Goal: Complete application form

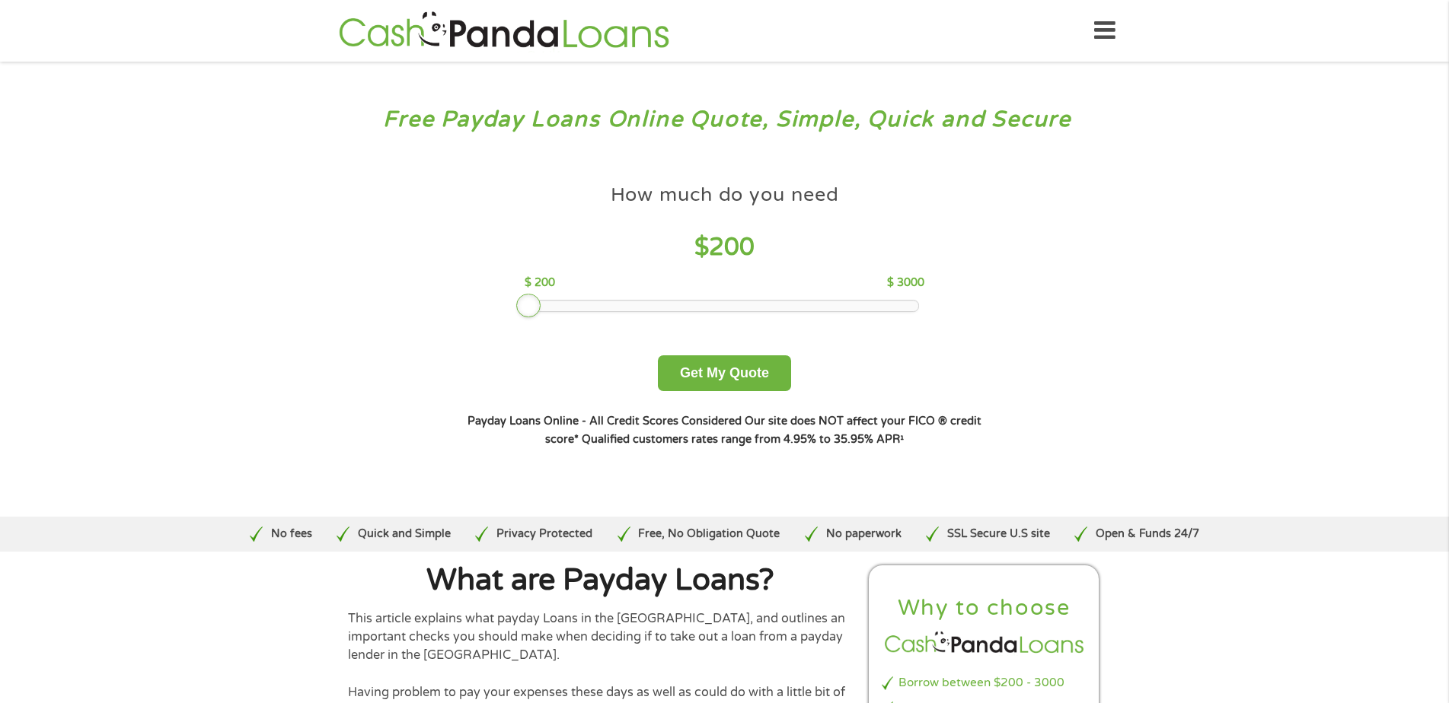
drag, startPoint x: 635, startPoint y: 311, endPoint x: 514, endPoint y: 309, distance: 121.1
click at [514, 309] on div "How much do you need $ 200 $ 200 $ 3000 Get My Quote" at bounding box center [724, 284] width 533 height 215
click at [716, 375] on button "Get My Quote" at bounding box center [724, 374] width 133 height 36
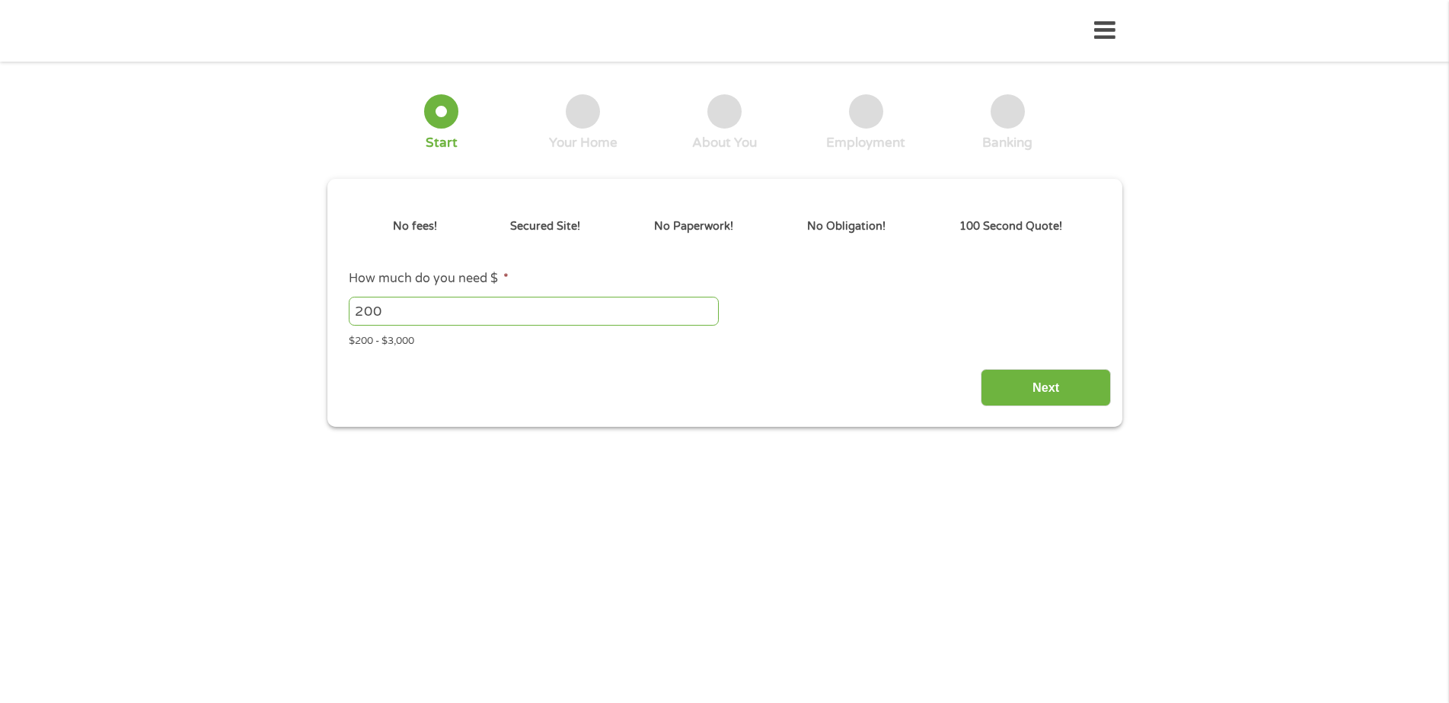
type input "Cj0KCQjwrc7GBhCfARIsAHGcW5VJoWrrDhEXd1jsmPadfeB2X4JiKkRsaRS0SEvVj5ZuNfE7HMlp6CY…"
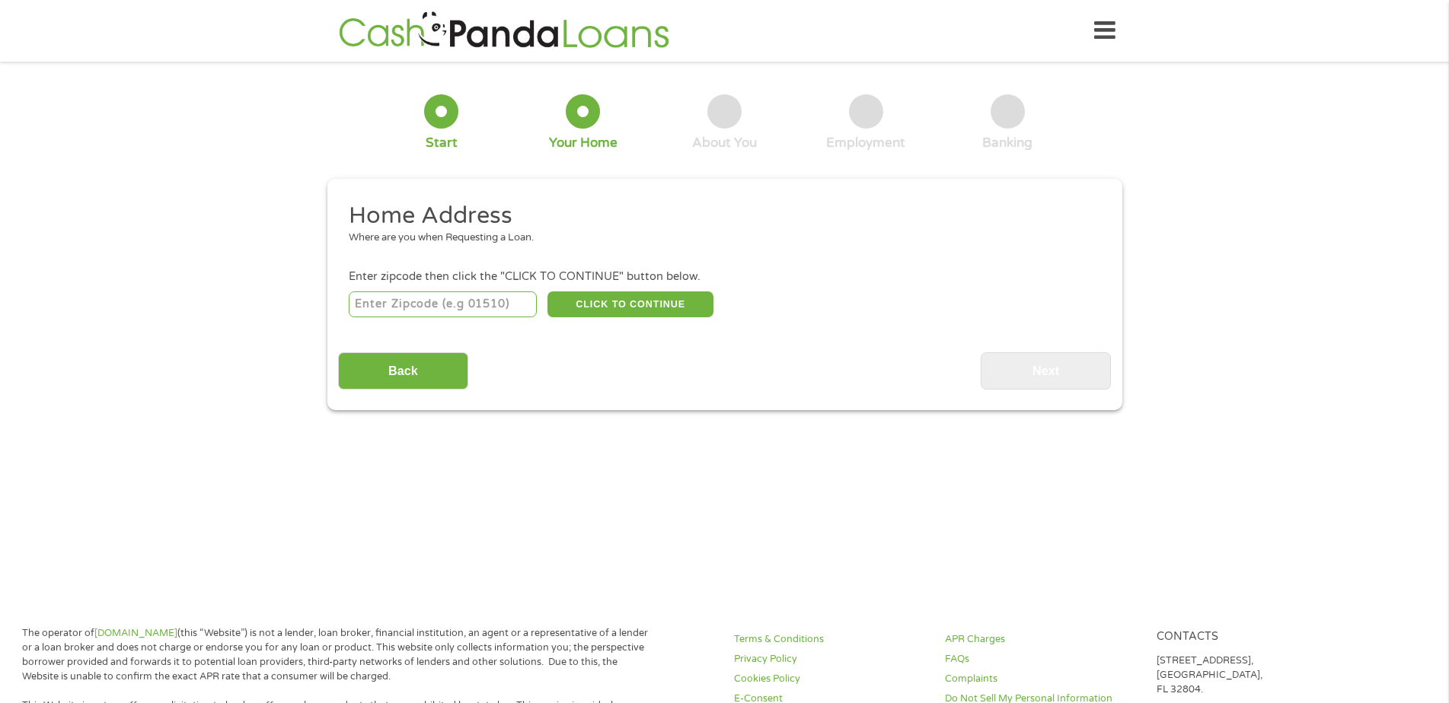
scroll to position [5, 0]
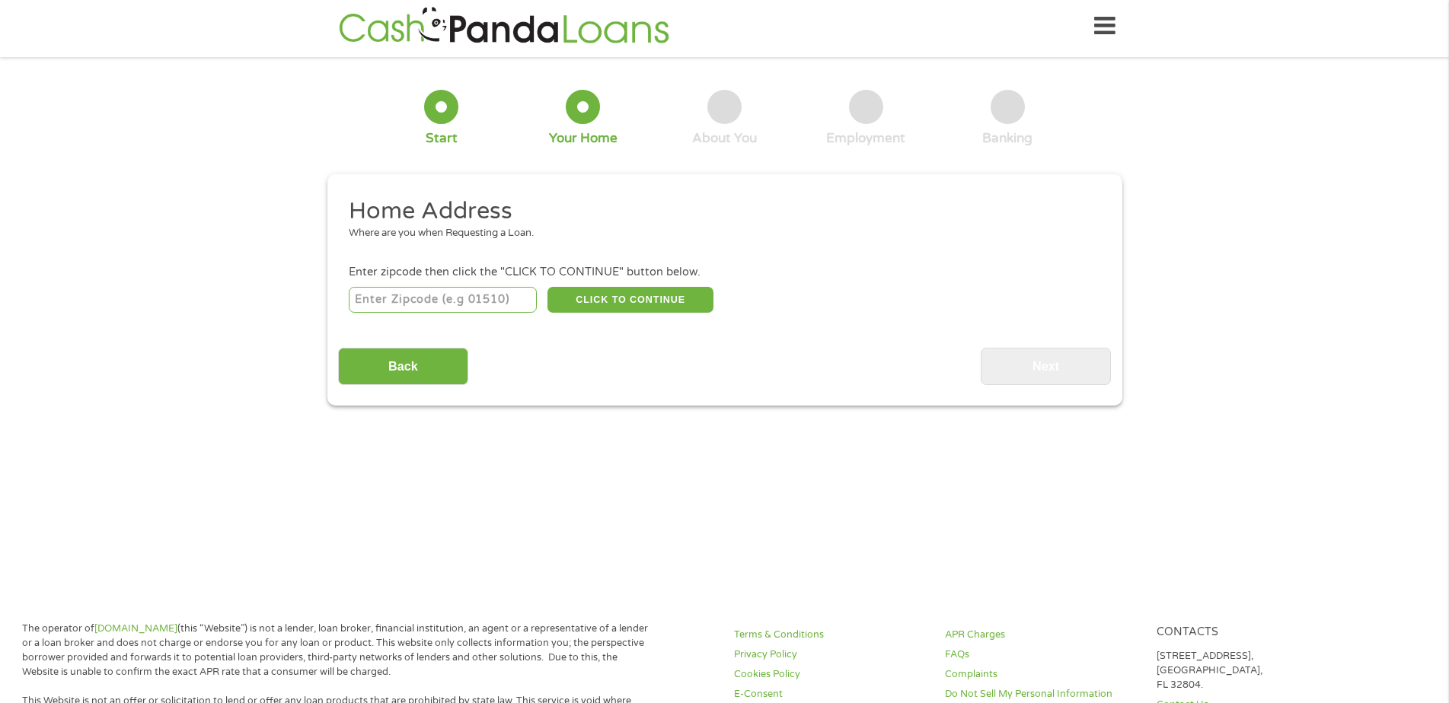
click at [384, 292] on input "number" at bounding box center [443, 300] width 188 height 26
type input "77099"
select select "[US_STATE]"
click at [621, 300] on button "CLICK TO CONTINUE" at bounding box center [630, 300] width 166 height 26
type input "77099"
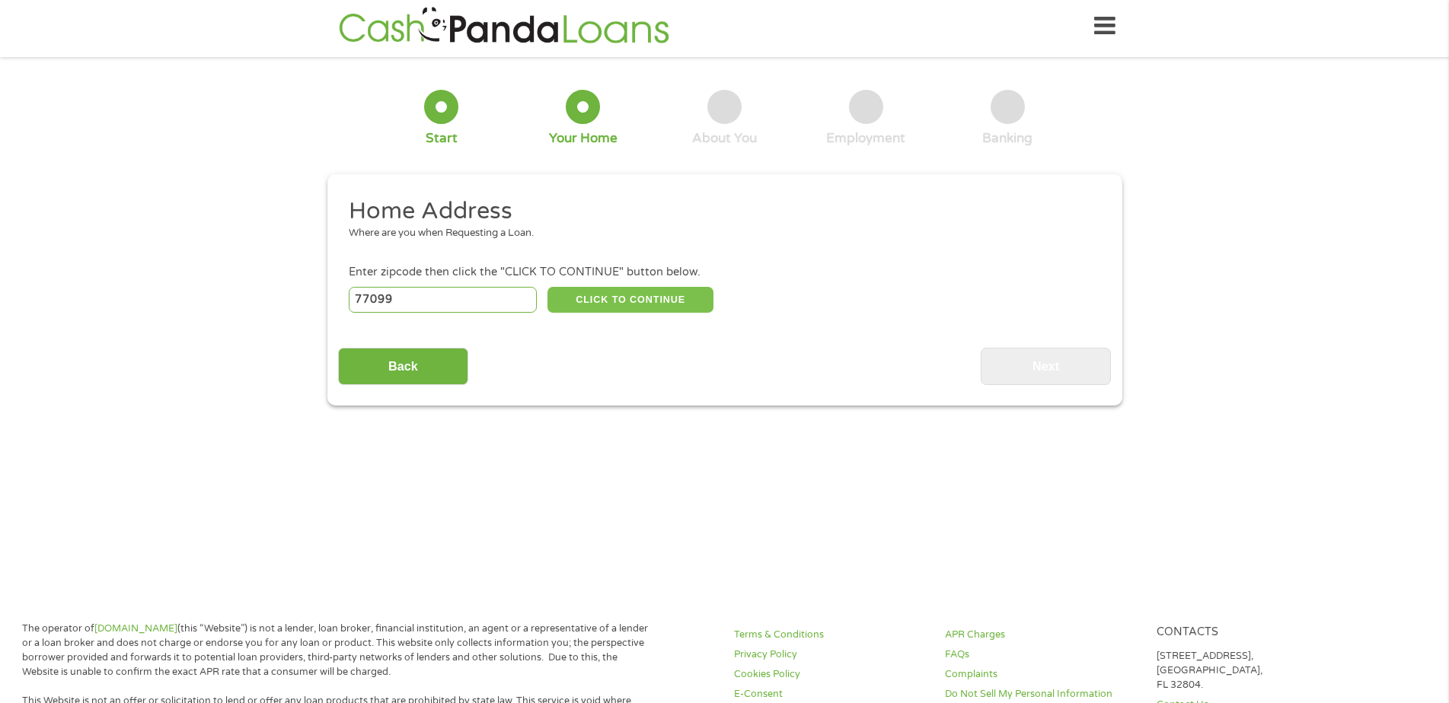
type input "[GEOGRAPHIC_DATA]"
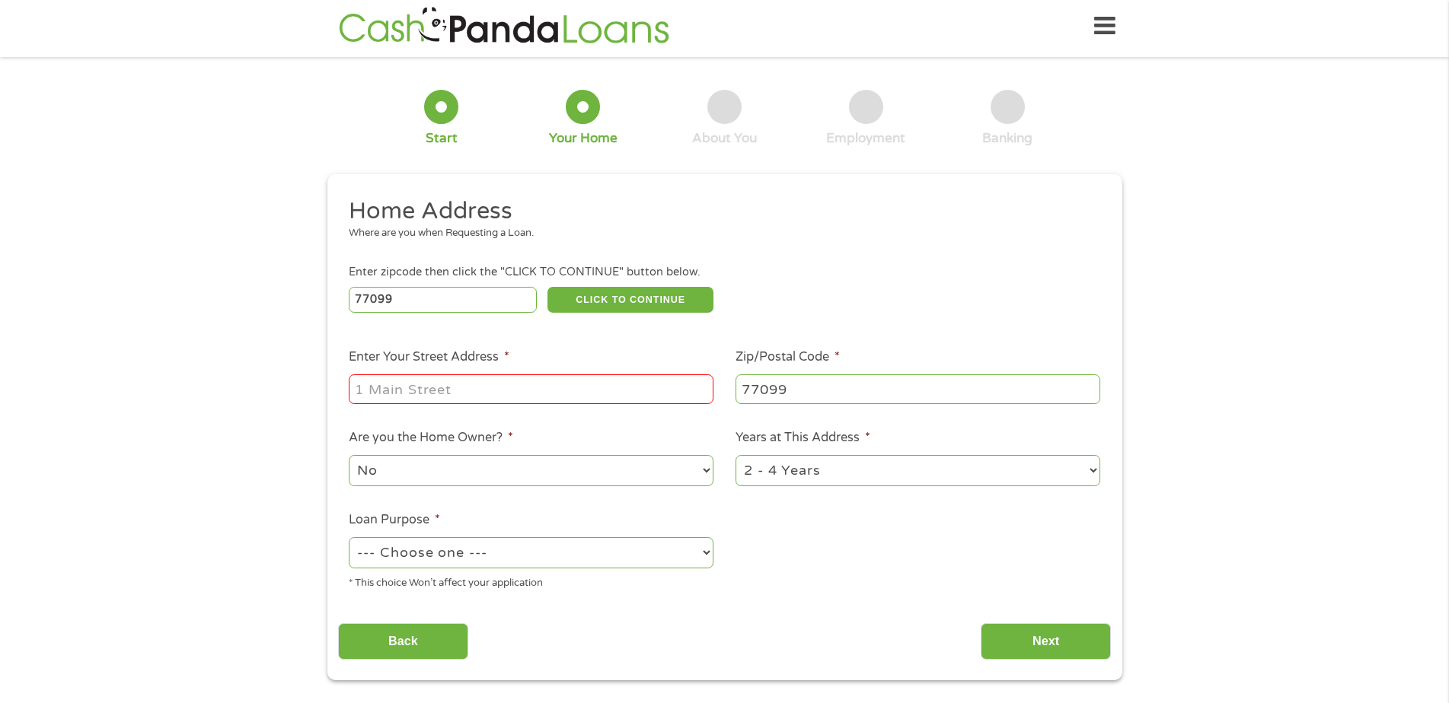
click at [490, 390] on input "Enter Your Street Address *" at bounding box center [531, 389] width 365 height 29
type input "[STREET_ADDRESS]"
click at [506, 474] on select "No Yes" at bounding box center [531, 470] width 365 height 31
click at [349, 455] on select "No Yes" at bounding box center [531, 470] width 365 height 31
click at [814, 471] on select "1 Year or less 1 - 2 Years 2 - 4 Years Over 4 Years" at bounding box center [917, 470] width 365 height 31
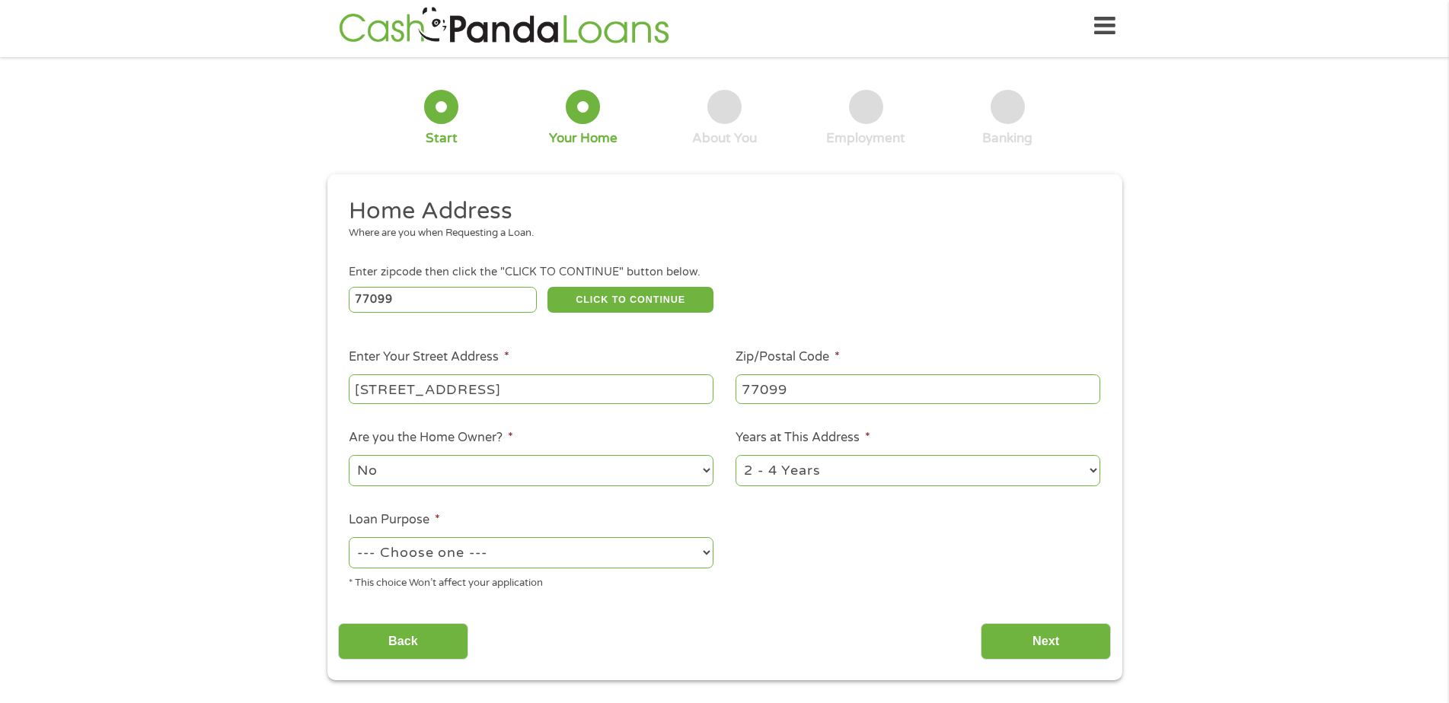
select select "12months"
click at [735, 455] on select "1 Year or less 1 - 2 Years 2 - 4 Years Over 4 Years" at bounding box center [917, 470] width 365 height 31
click at [509, 557] on select "--- Choose one --- Pay Bills Debt Consolidation Home Improvement Major Purchase…" at bounding box center [531, 553] width 365 height 31
select select "other"
click at [349, 538] on select "--- Choose one --- Pay Bills Debt Consolidation Home Improvement Major Purchase…" at bounding box center [531, 553] width 365 height 31
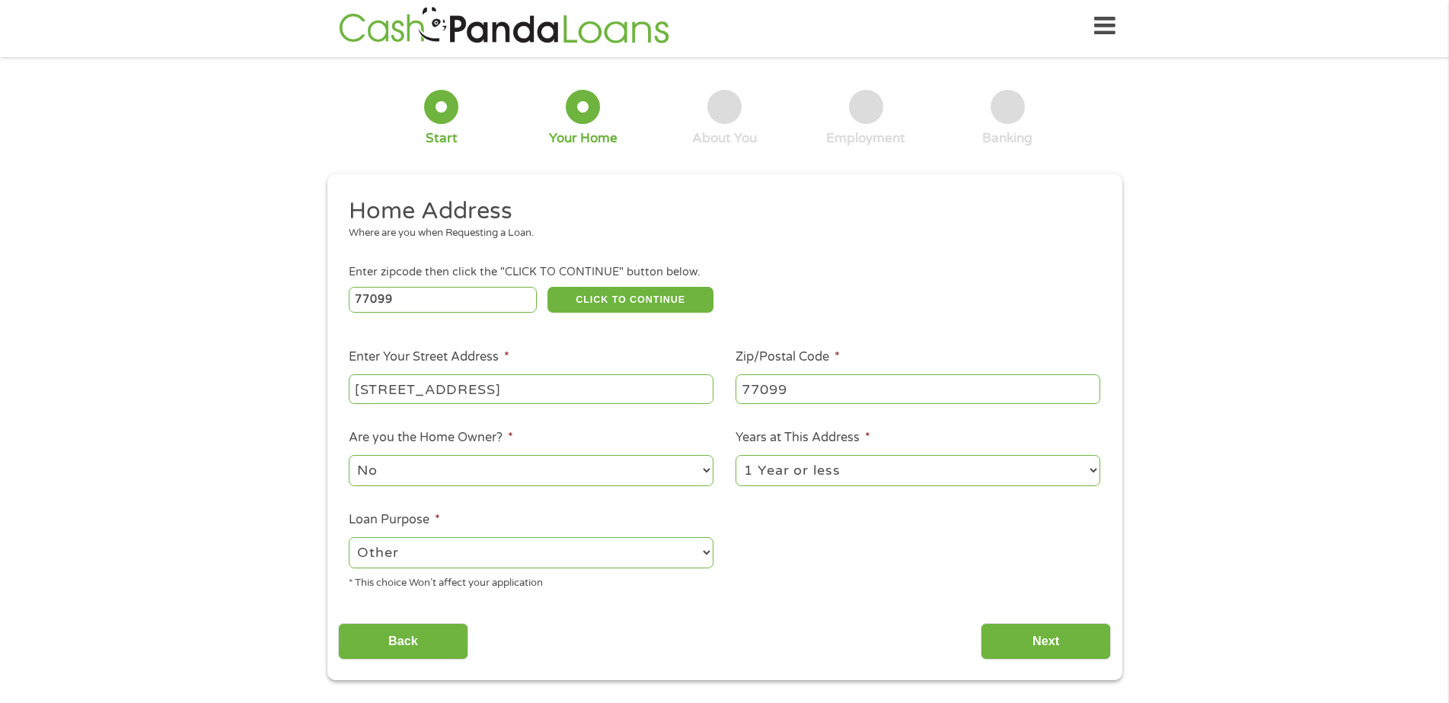
click at [646, 635] on div "Back Next" at bounding box center [724, 636] width 773 height 48
click at [1045, 645] on input "Next" at bounding box center [1046, 642] width 130 height 37
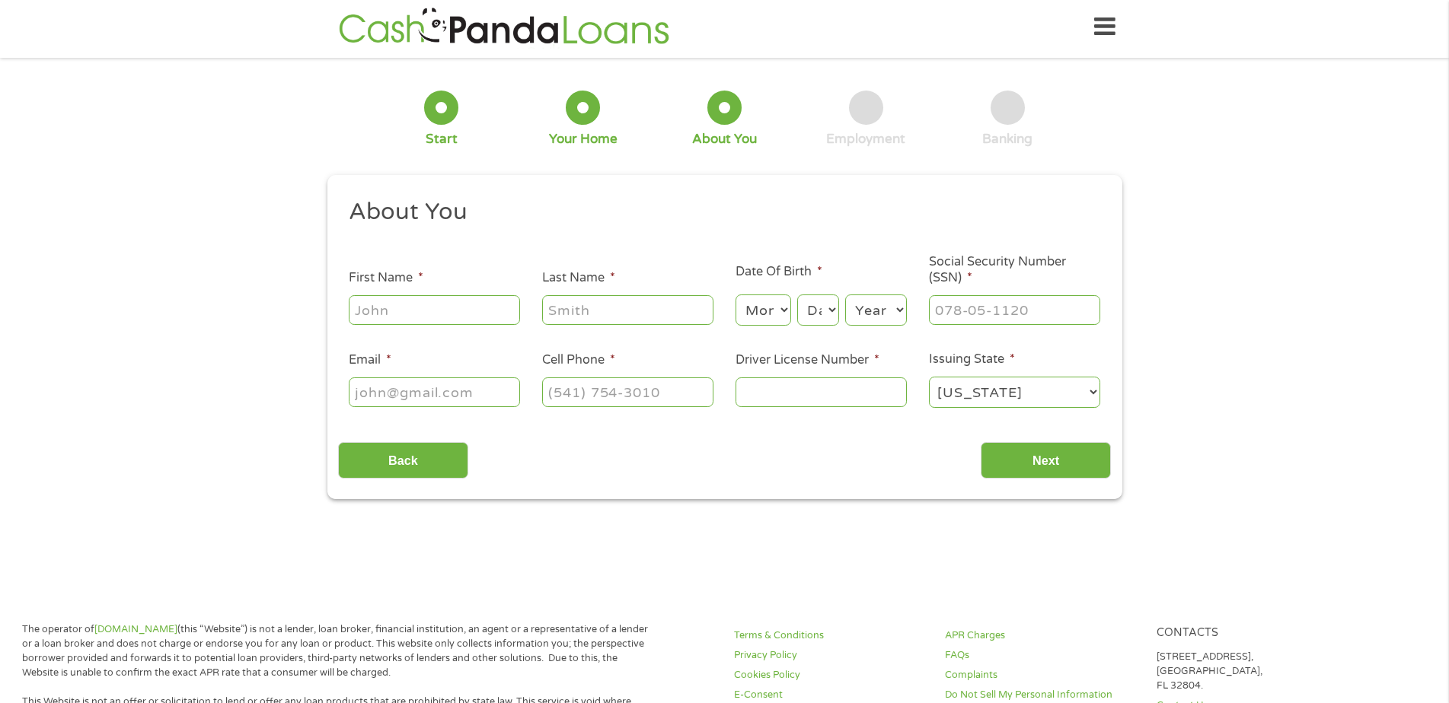
scroll to position [0, 0]
click at [400, 324] on input "First Name *" at bounding box center [434, 309] width 171 height 29
type input "[PERSON_NAME]"
type input "[EMAIL_ADDRESS][DOMAIN_NAME]"
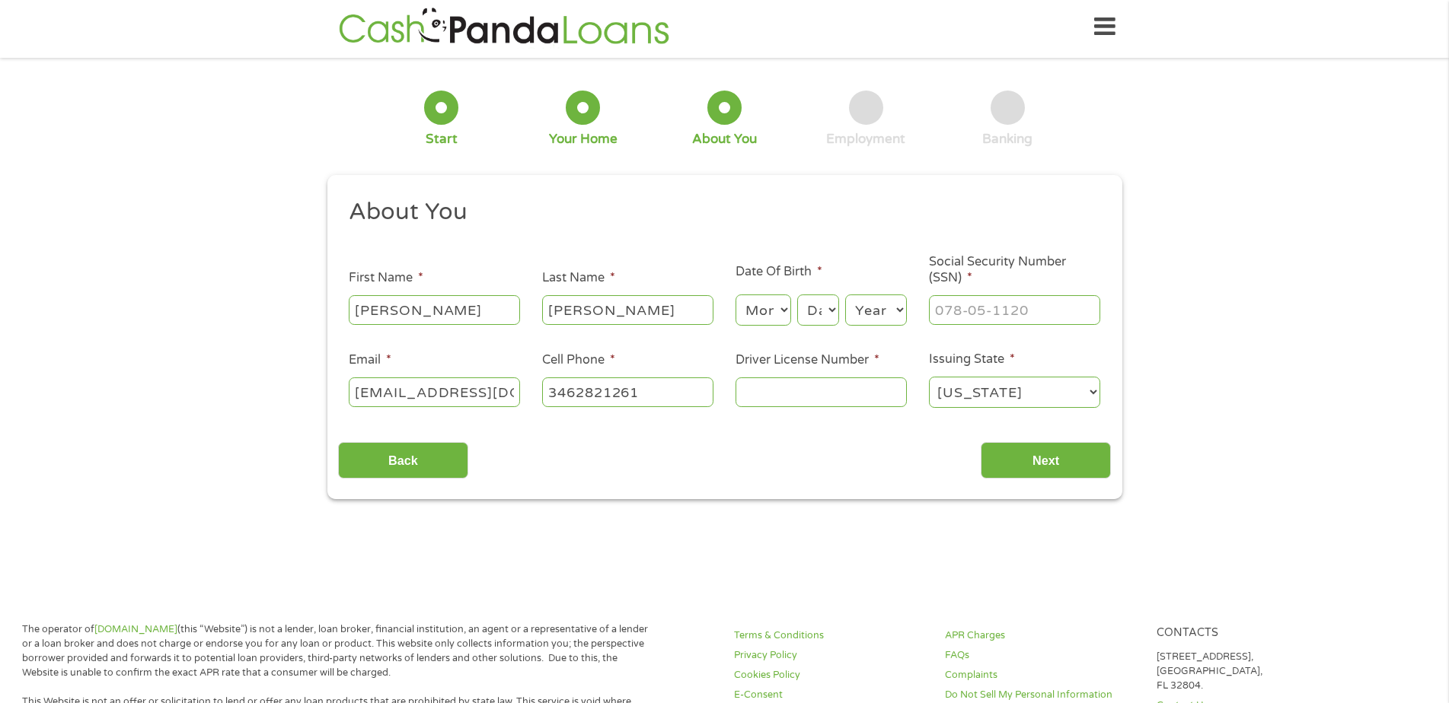
type input "[PHONE_NUMBER]"
click at [780, 320] on select "Month 1 2 3 4 5 6 7 8 9 10 11 12" at bounding box center [763, 310] width 56 height 31
select select "3"
click at [735, 295] on select "Month 1 2 3 4 5 6 7 8 9 10 11 12" at bounding box center [763, 310] width 56 height 31
click at [819, 316] on select "Day 1 2 3 4 5 6 7 8 9 10 11 12 13 14 15 16 17 18 19 20 21 22 23 24 25 26 27 28 …" at bounding box center [817, 310] width 41 height 31
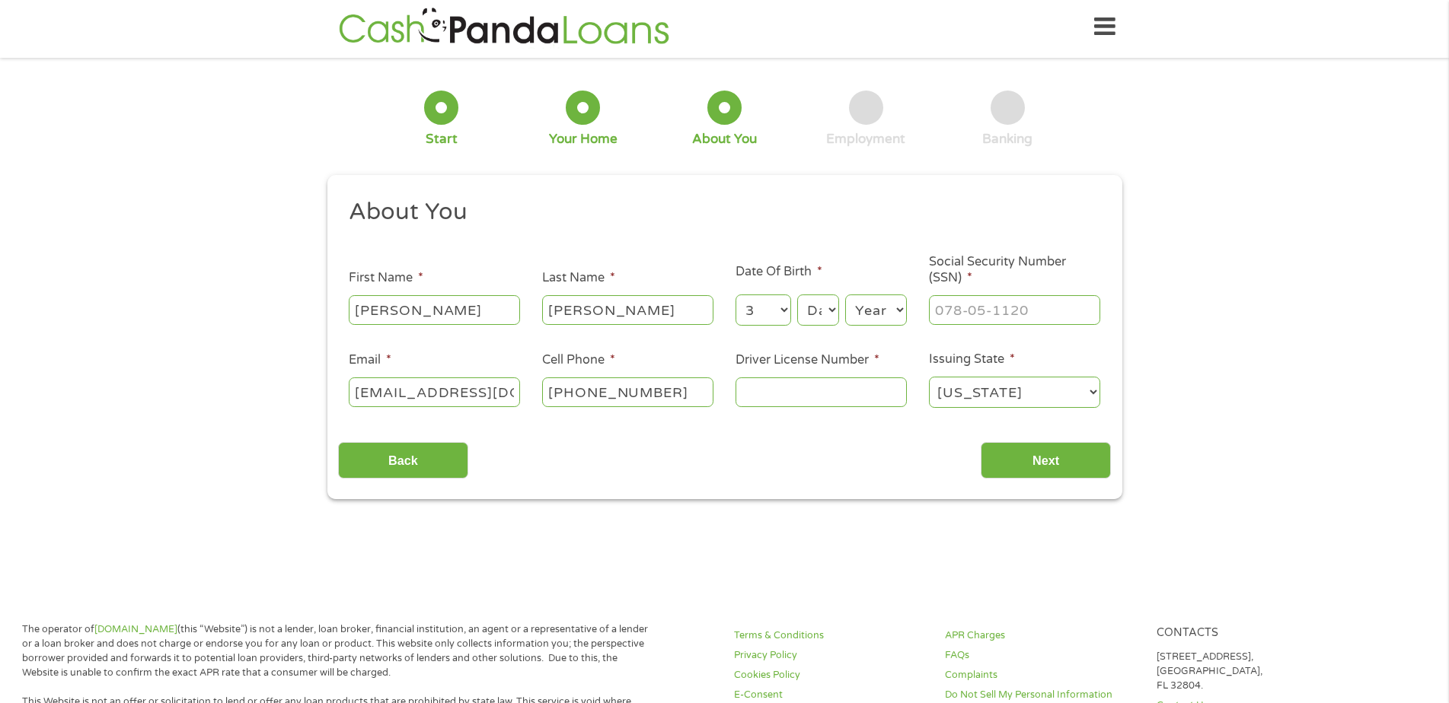
select select "8"
click at [797, 295] on select "Day 1 2 3 4 5 6 7 8 9 10 11 12 13 14 15 16 17 18 19 20 21 22 23 24 25 26 27 28 …" at bounding box center [817, 310] width 41 height 31
click at [871, 317] on select "Year [DATE] 2006 2005 2004 2003 2002 2001 2000 1999 1998 1997 1996 1995 1994 19…" at bounding box center [876, 310] width 62 height 31
select select "1980"
click at [845, 295] on select "Year [DATE] 2006 2005 2004 2003 2002 2001 2000 1999 1998 1997 1996 1995 1994 19…" at bounding box center [876, 310] width 62 height 31
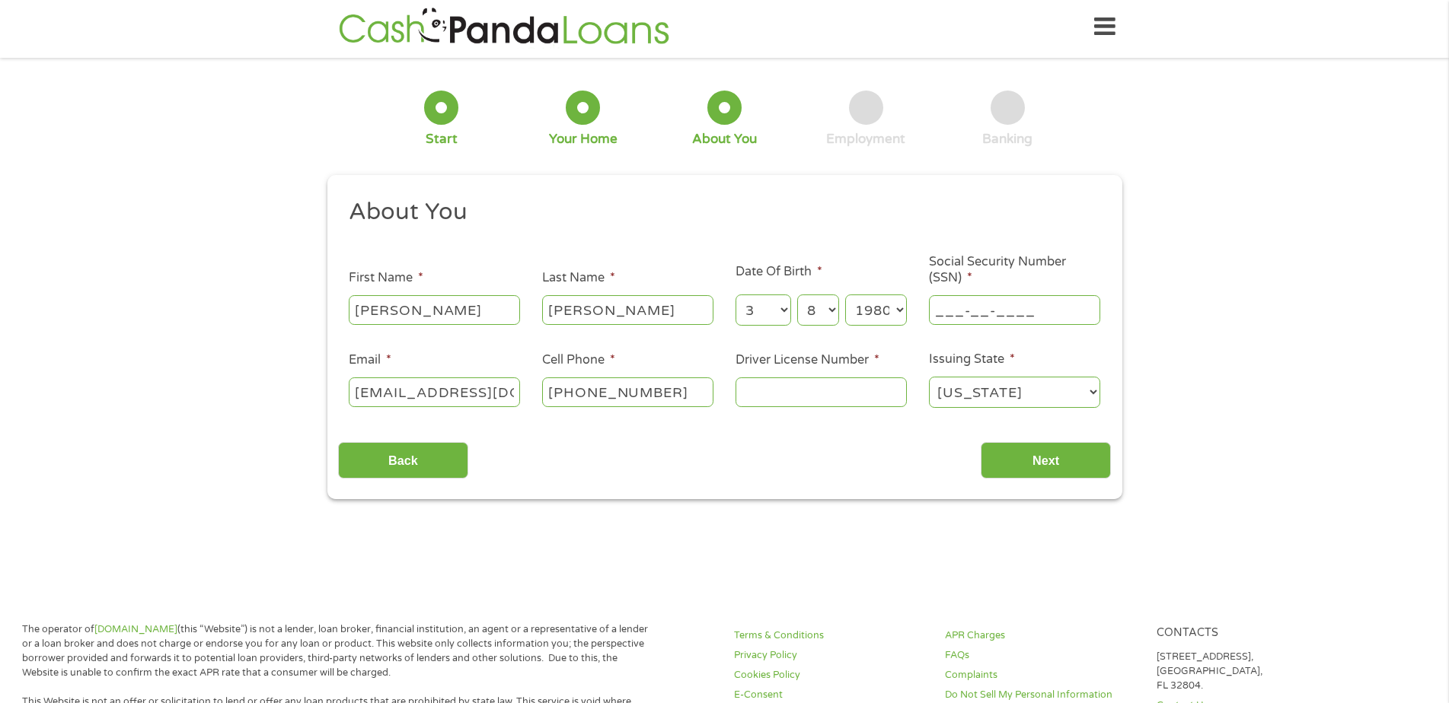
click at [960, 323] on input "___-__-____" at bounding box center [1014, 309] width 171 height 29
type input "450-55-8455"
click at [768, 391] on input "Driver License Number *" at bounding box center [820, 392] width 171 height 29
type input "07732341"
click at [622, 453] on div "Back Next" at bounding box center [724, 455] width 773 height 48
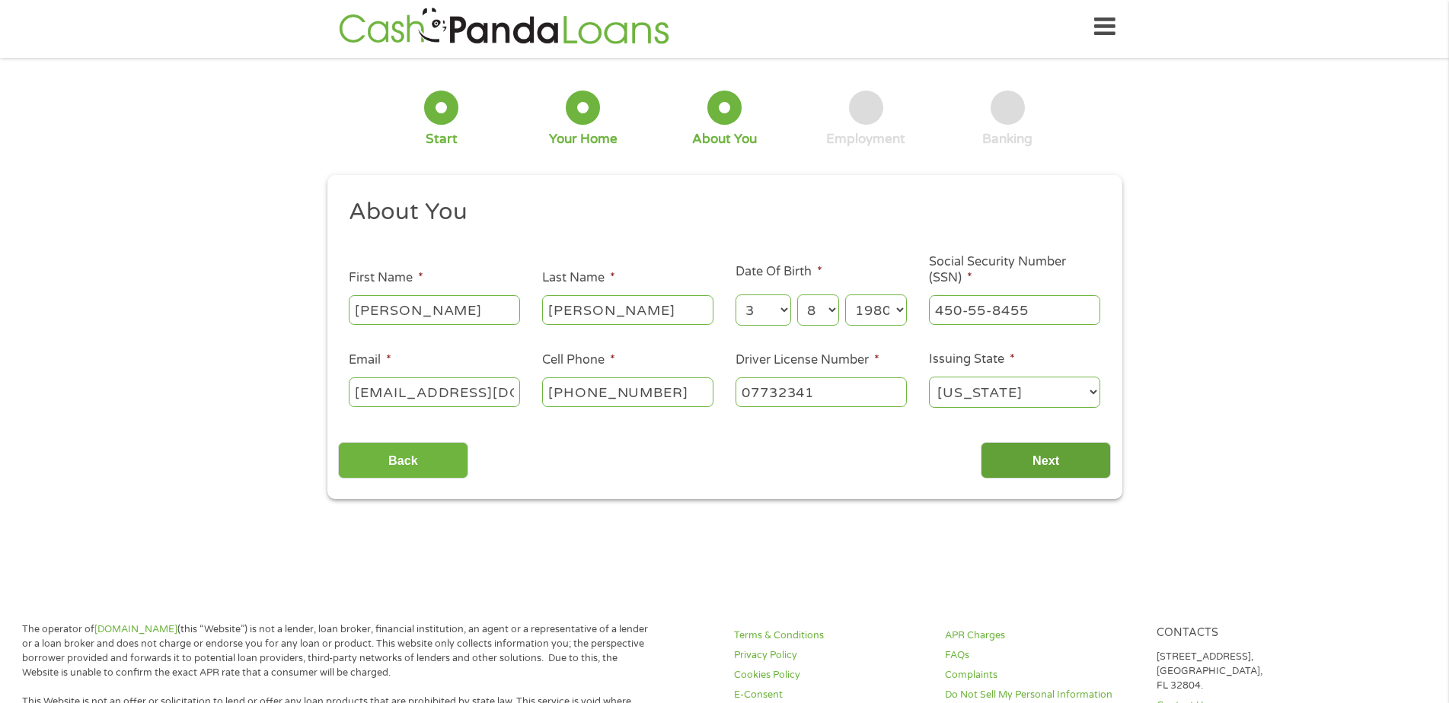
click at [1019, 467] on input "Next" at bounding box center [1046, 460] width 130 height 37
click at [1020, 467] on input "Next" at bounding box center [1046, 460] width 130 height 37
click at [1029, 462] on input "Next" at bounding box center [1046, 460] width 130 height 37
click at [625, 468] on div "Back Next" at bounding box center [724, 455] width 773 height 48
click at [846, 246] on ul "About You This field is hidden when viewing the form Title * --- Choose one ---…" at bounding box center [724, 309] width 773 height 225
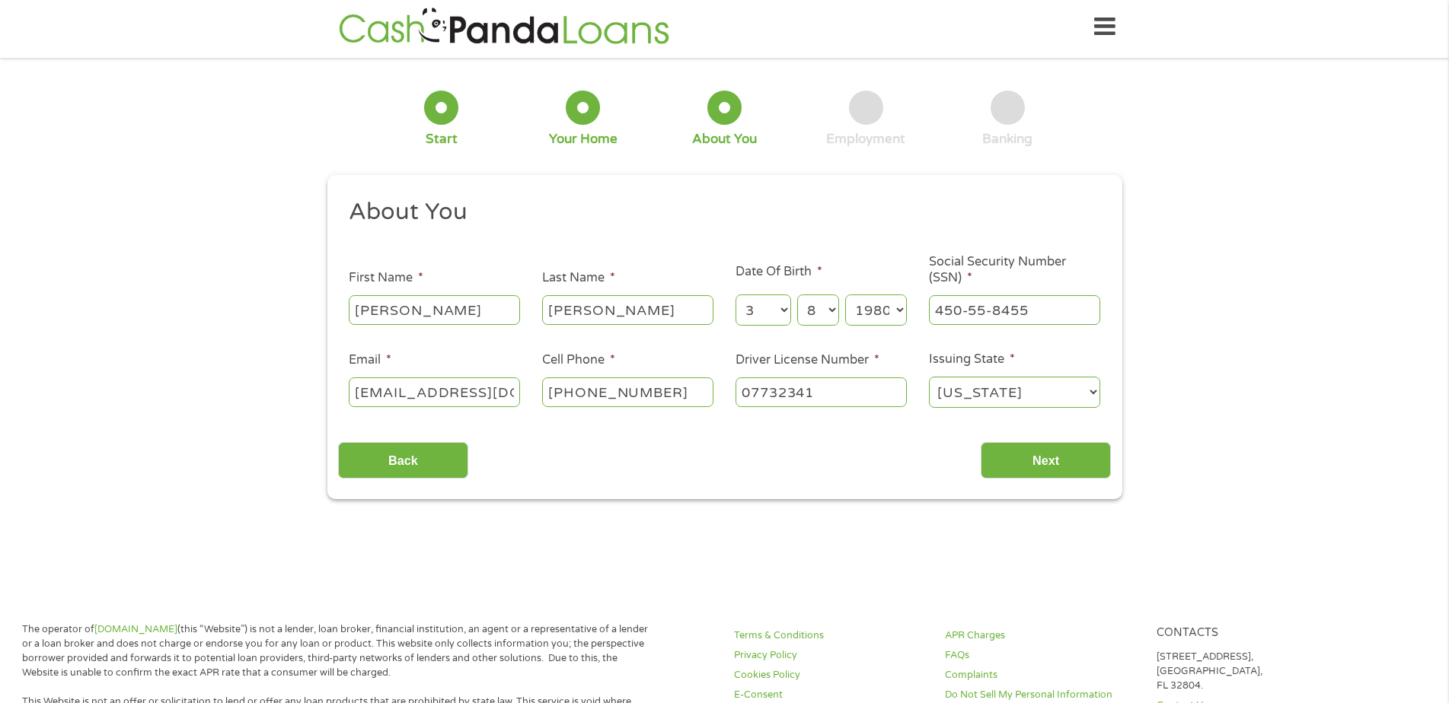
click at [896, 311] on select "Year [DATE] 2006 2005 2004 2003 2002 2001 2000 1999 1998 1997 1996 1995 1994 19…" at bounding box center [876, 310] width 62 height 31
click at [845, 295] on select "Year [DATE] 2006 2005 2004 2003 2002 2001 2000 1999 1998 1997 1996 1995 1994 19…" at bounding box center [876, 310] width 62 height 31
click at [732, 509] on section "1 Start 2 Your Home 3 About You 4 Employment 5 Banking 6 This field is hidden w…" at bounding box center [724, 301] width 1449 height 464
click at [1080, 460] on input "Next" at bounding box center [1046, 460] width 130 height 37
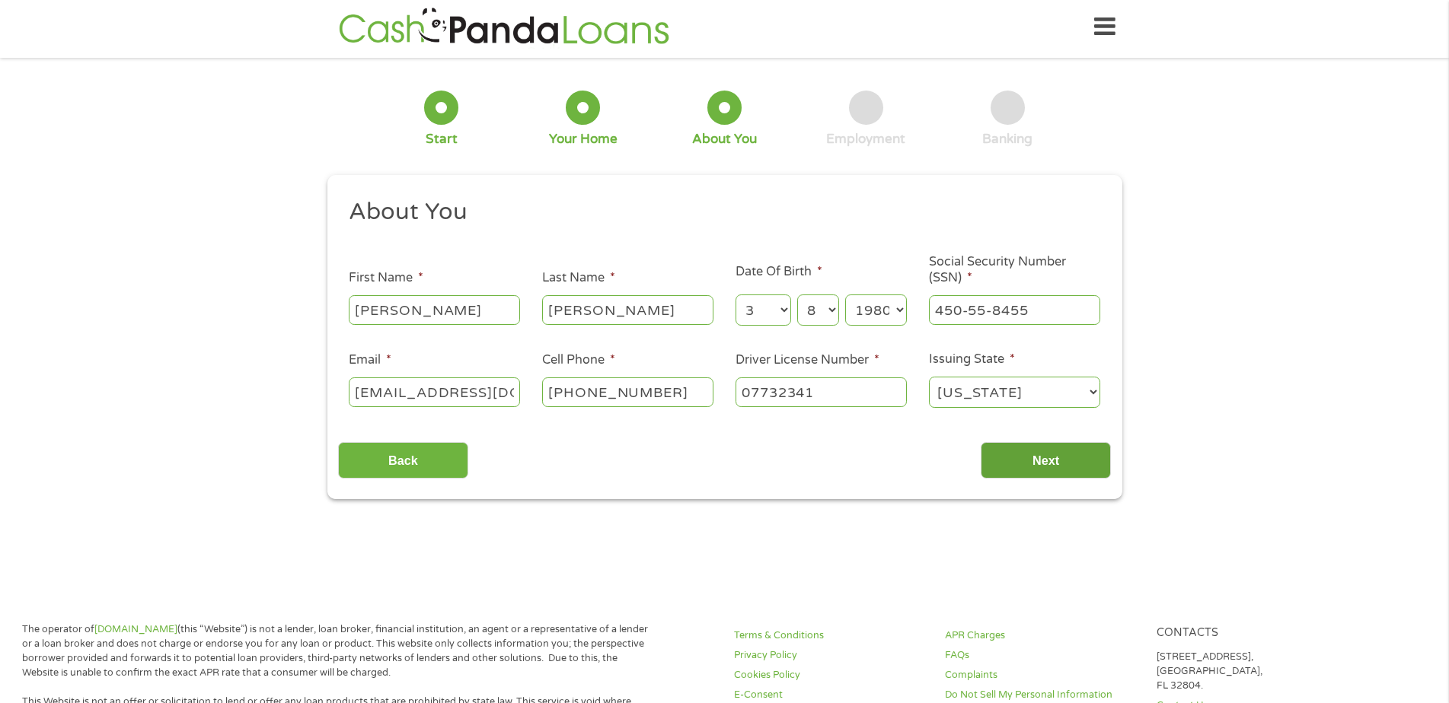
click at [1080, 460] on input "Next" at bounding box center [1046, 460] width 130 height 37
click at [1080, 461] on input "Next" at bounding box center [1046, 460] width 130 height 37
click at [1079, 461] on input "Next" at bounding box center [1046, 460] width 130 height 37
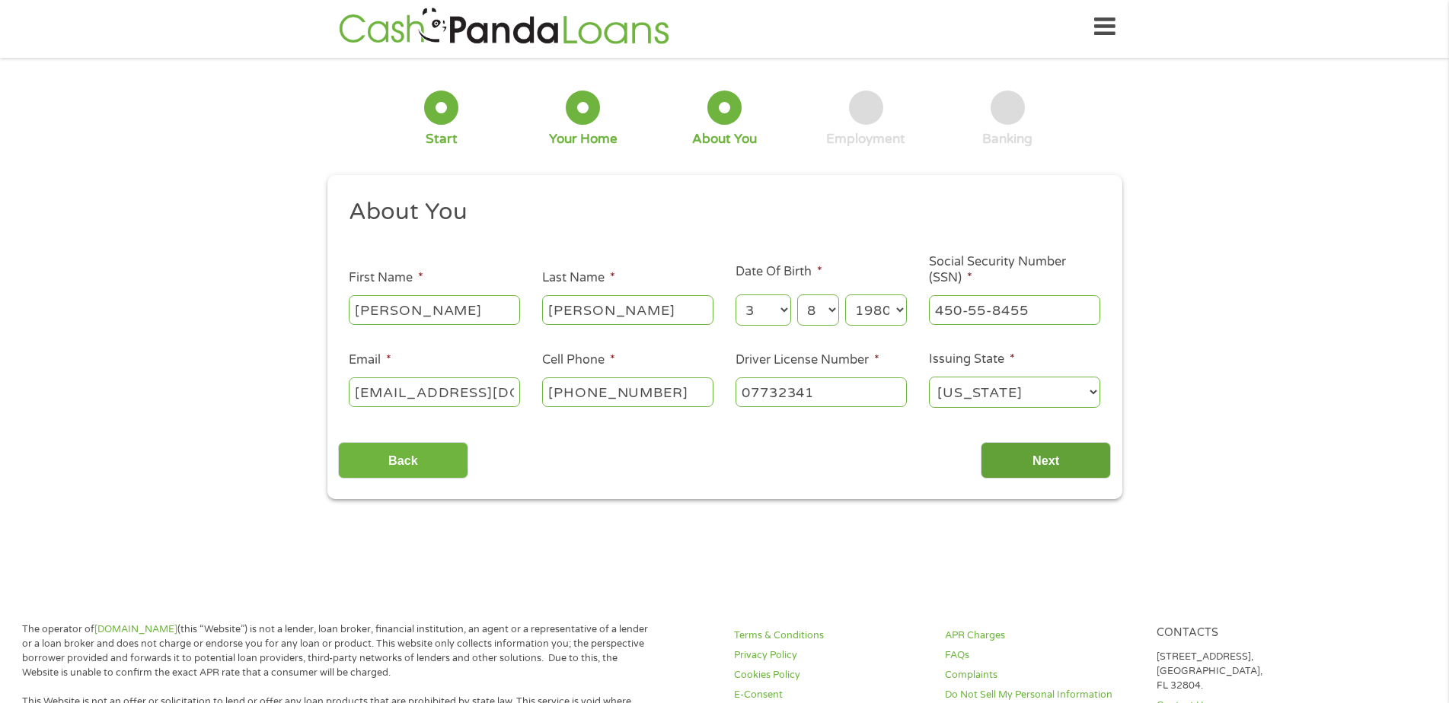
click at [1079, 461] on input "Next" at bounding box center [1046, 460] width 130 height 37
click at [1080, 394] on select "[US_STATE] [US_STATE] [US_STATE] [US_STATE] [US_STATE] [US_STATE] [US_STATE] [U…" at bounding box center [1014, 392] width 171 height 31
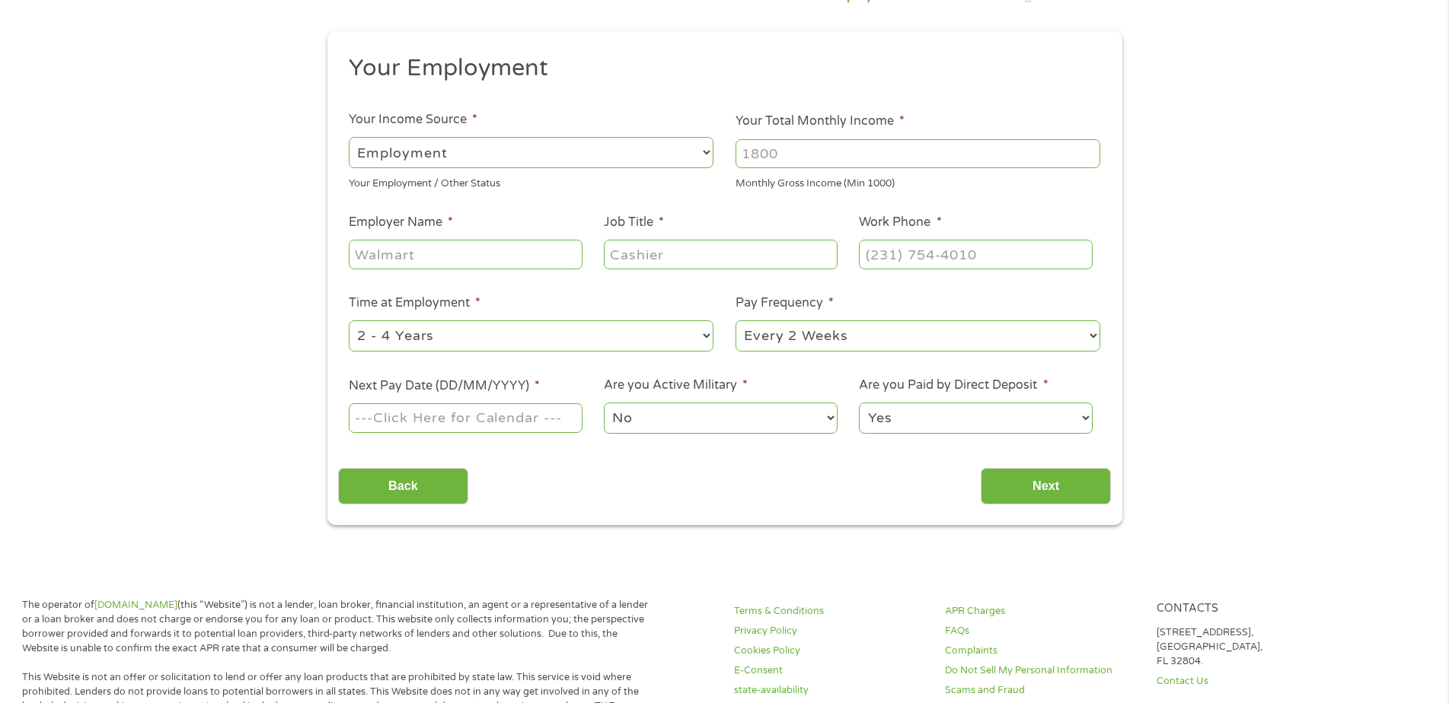
scroll to position [156, 0]
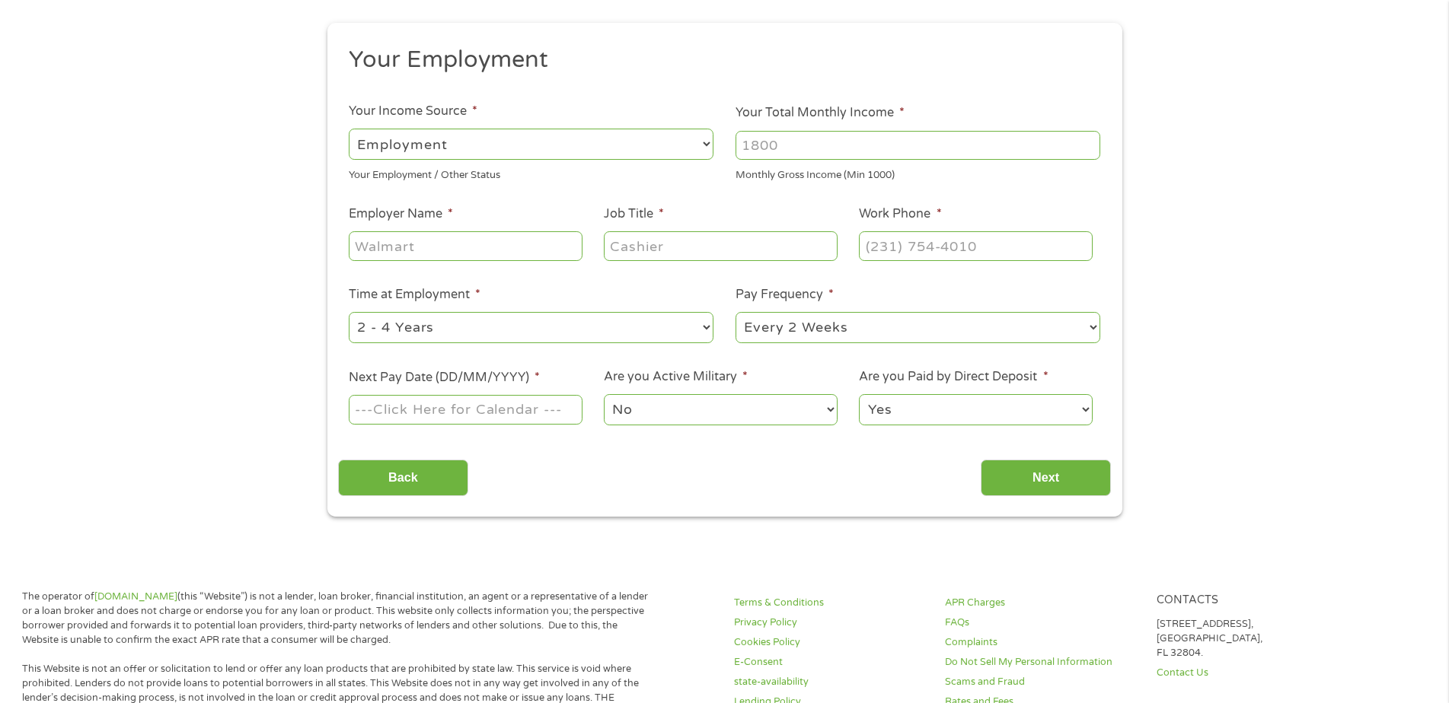
click at [470, 141] on select "--- Choose one --- Employment [DEMOGRAPHIC_DATA] Benefits" at bounding box center [531, 144] width 365 height 31
select select "benefits"
click at [349, 129] on select "--- Choose one --- Employment [DEMOGRAPHIC_DATA] Benefits" at bounding box center [531, 144] width 365 height 31
type input "Other"
type input "[PHONE_NUMBER]"
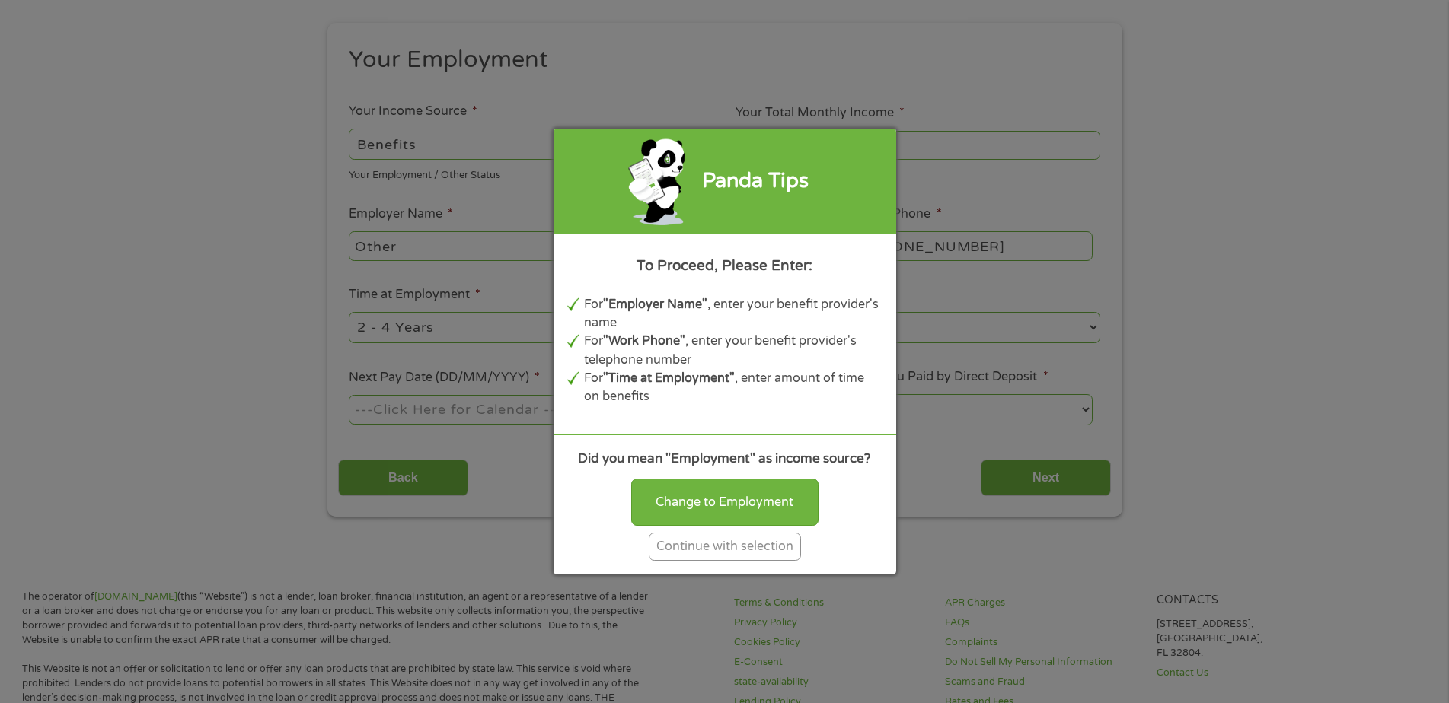
click at [849, 522] on div "Change to Employment Continue with selection" at bounding box center [724, 516] width 315 height 89
click at [742, 550] on div "Continue with selection" at bounding box center [725, 547] width 152 height 28
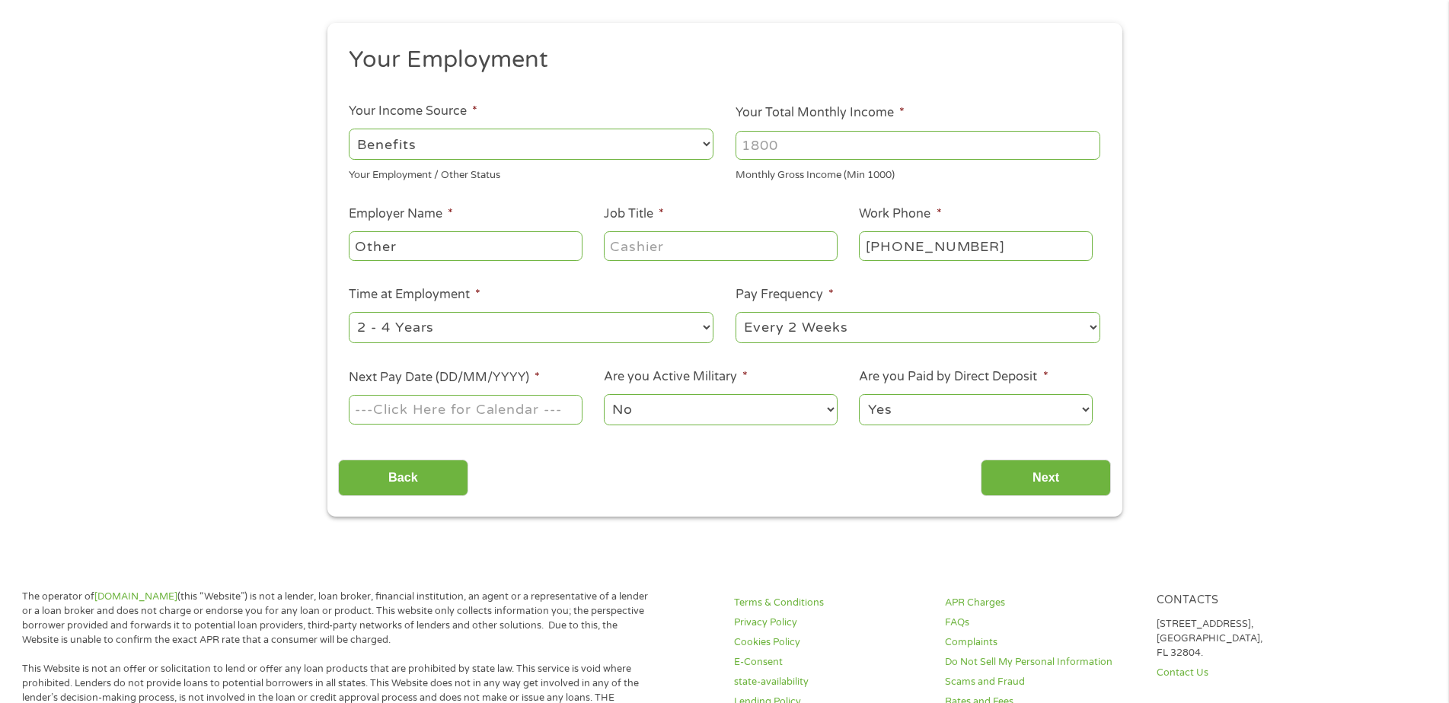
click at [884, 153] on input "Your Total Monthly Income *" at bounding box center [917, 145] width 365 height 29
type input "967"
click at [676, 234] on input "Job Title *" at bounding box center [720, 245] width 233 height 29
click at [501, 249] on input "Other" at bounding box center [465, 245] width 233 height 29
type input "O"
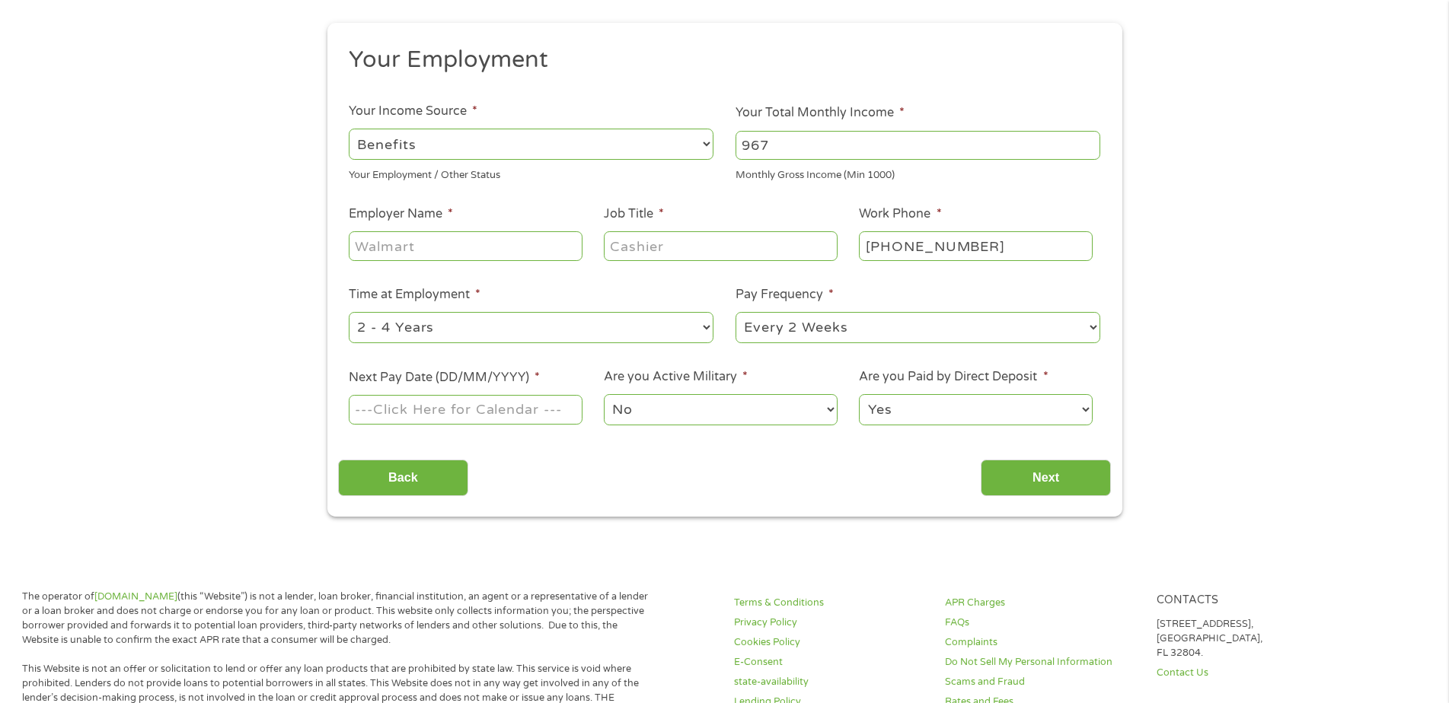
click at [466, 254] on input "Employer Name *" at bounding box center [465, 245] width 233 height 29
type input "benefits"
click at [636, 279] on ul "Your Employment Your Income Source * --- Choose one --- Employment [DEMOGRAPHIC…" at bounding box center [724, 242] width 773 height 394
click at [648, 239] on input "Job Title *" at bounding box center [720, 245] width 233 height 29
type input "homemaker"
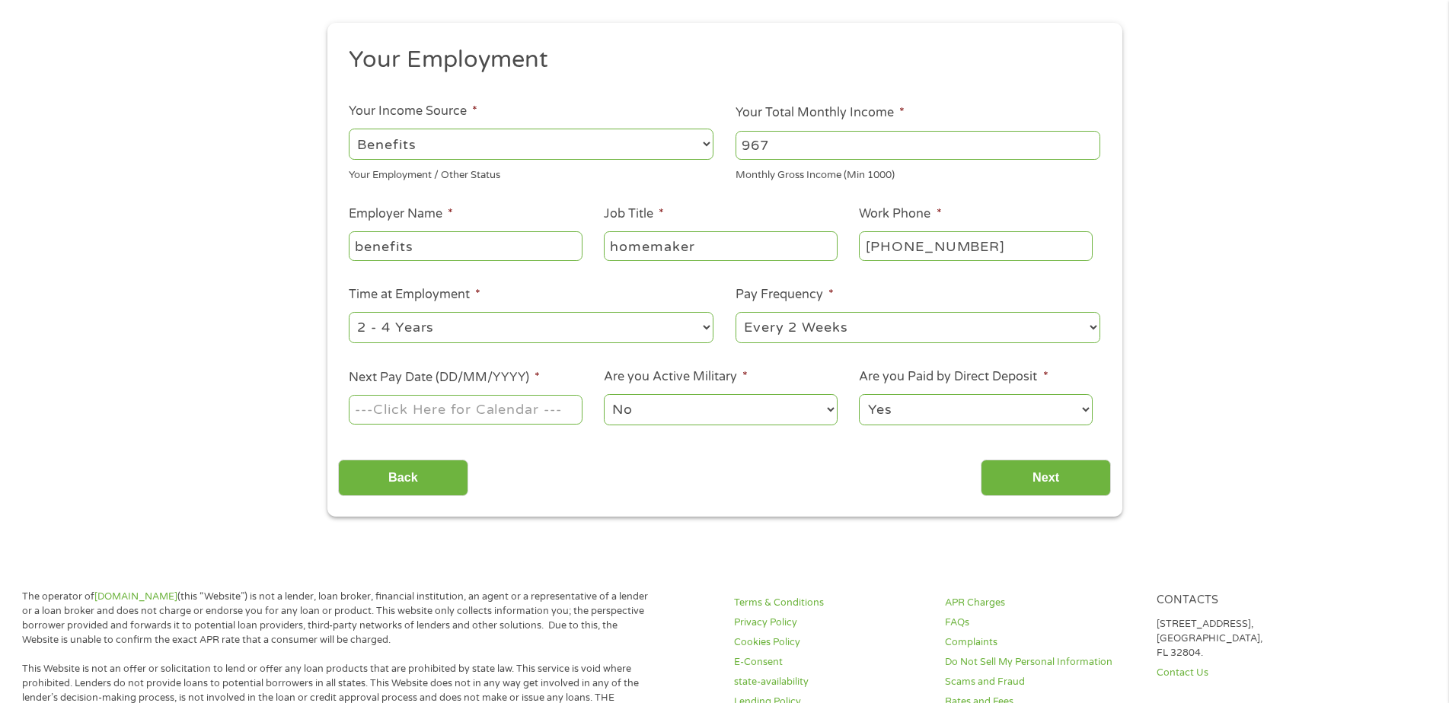
click at [619, 279] on ul "Your Employment Your Income Source * --- Choose one --- Employment [DEMOGRAPHIC…" at bounding box center [724, 242] width 773 height 394
click at [480, 417] on body "Home Get Loan Offer How it works FAQs Blog Cash Loans Quick Loans Online Loans …" at bounding box center [724, 674] width 1449 height 1660
click at [480, 417] on input "Next Pay Date (DD/MM/YYYY) *" at bounding box center [465, 409] width 233 height 29
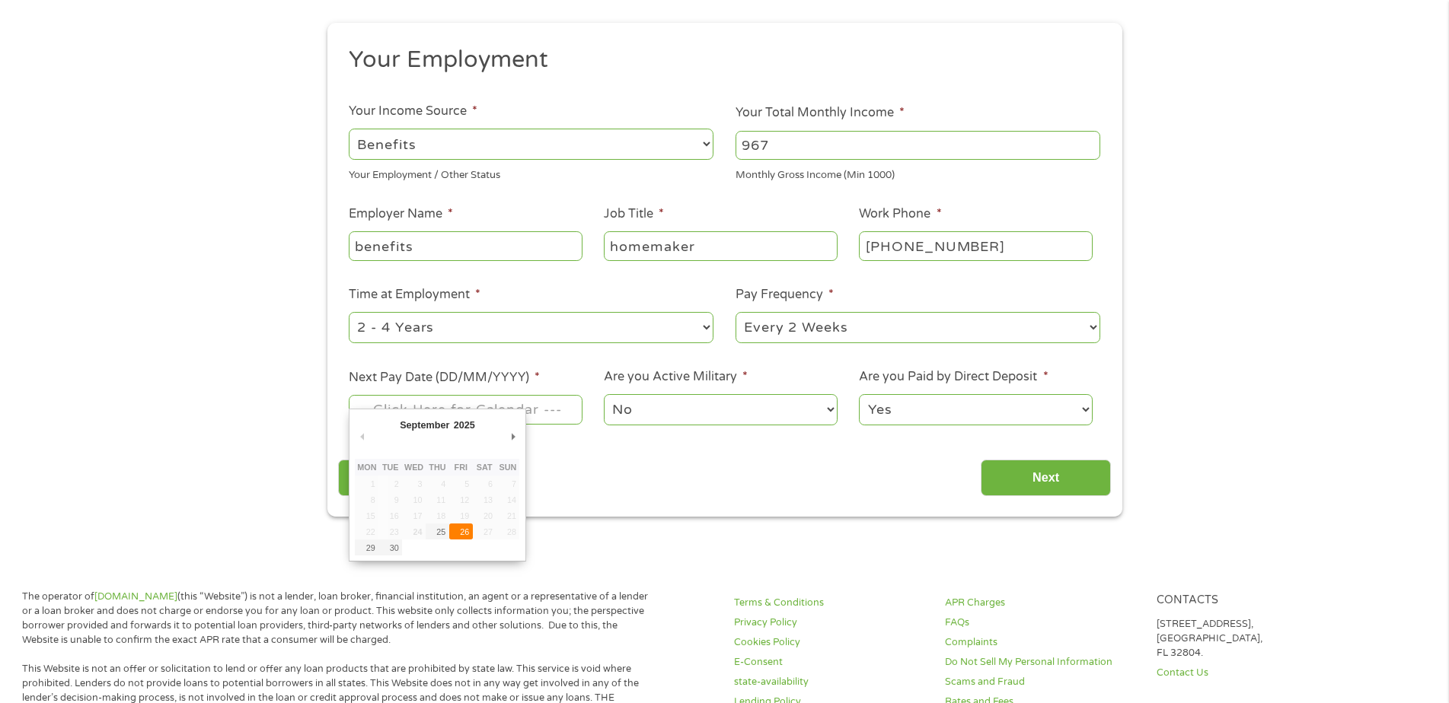
type input "[DATE]"
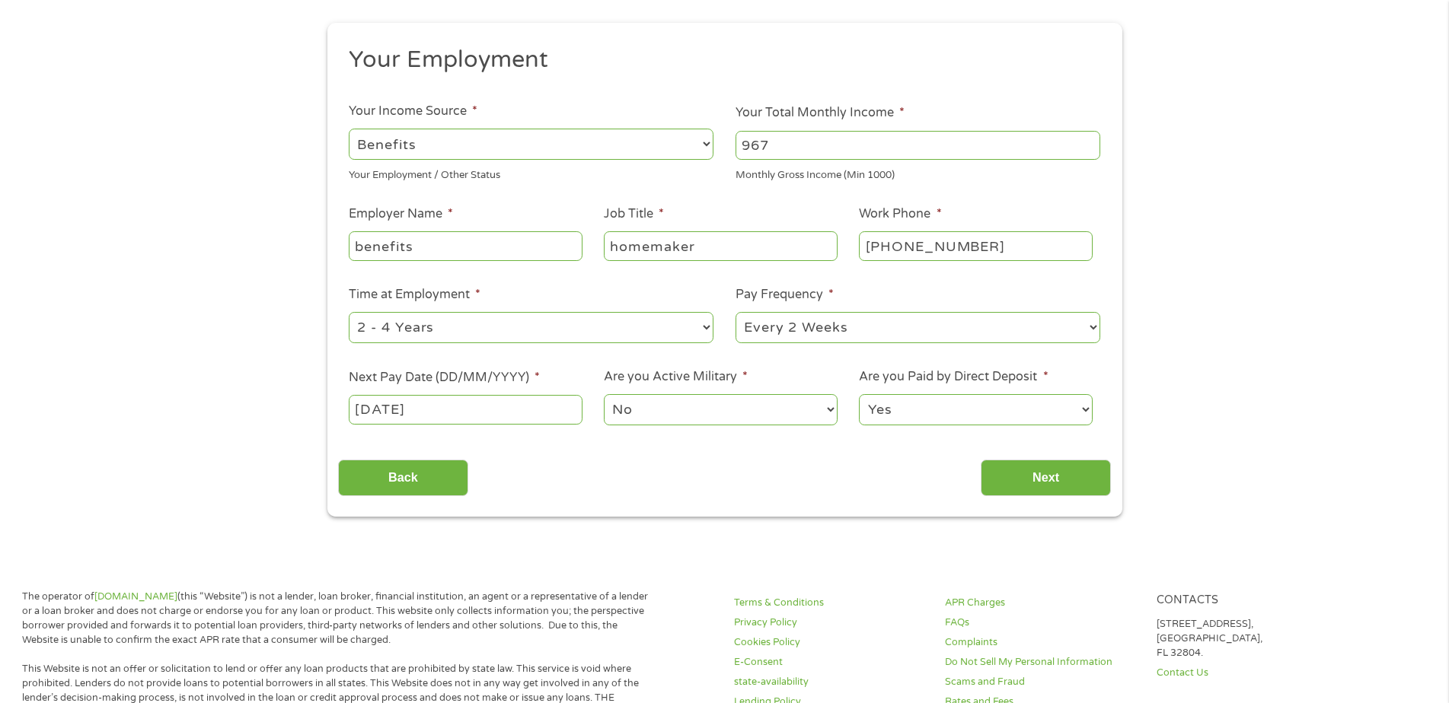
click at [636, 464] on div "Back Next" at bounding box center [724, 472] width 773 height 48
click at [1032, 480] on input "Next" at bounding box center [1046, 478] width 130 height 37
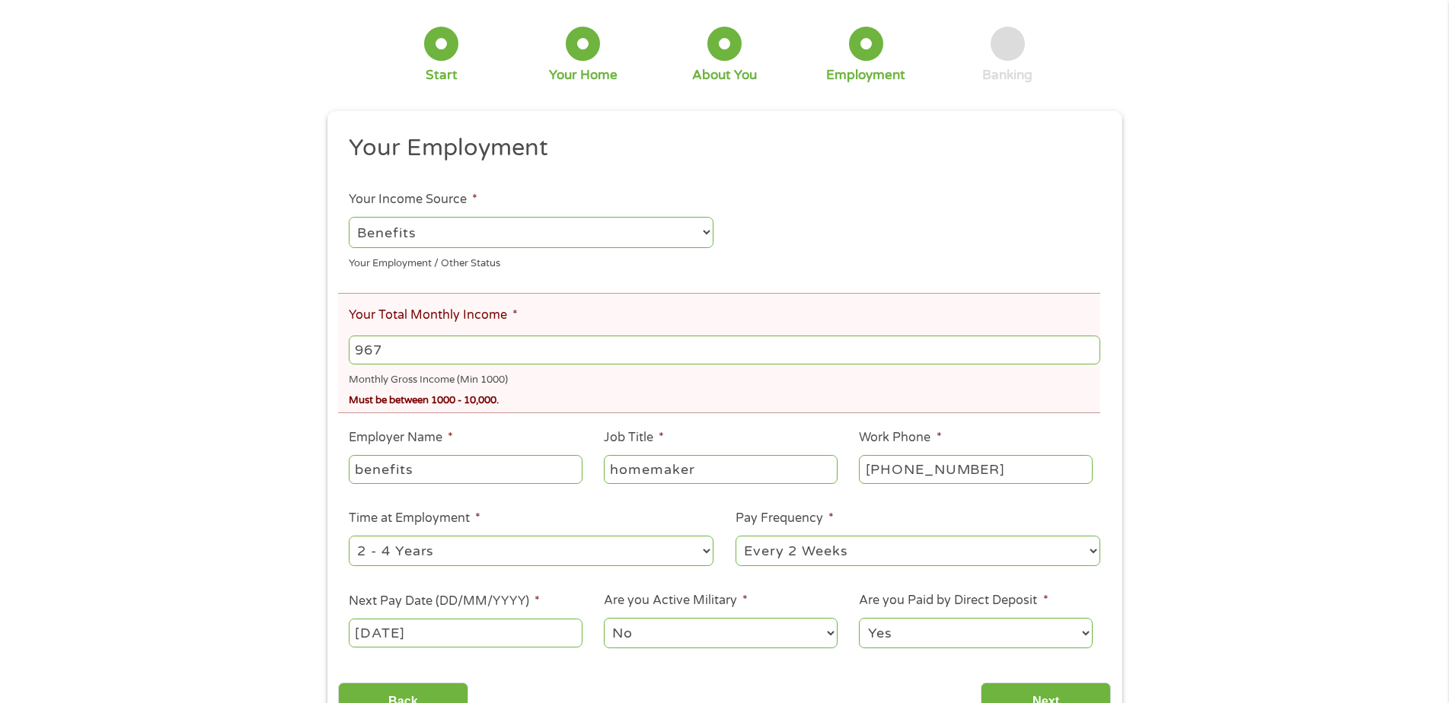
scroll to position [0, 0]
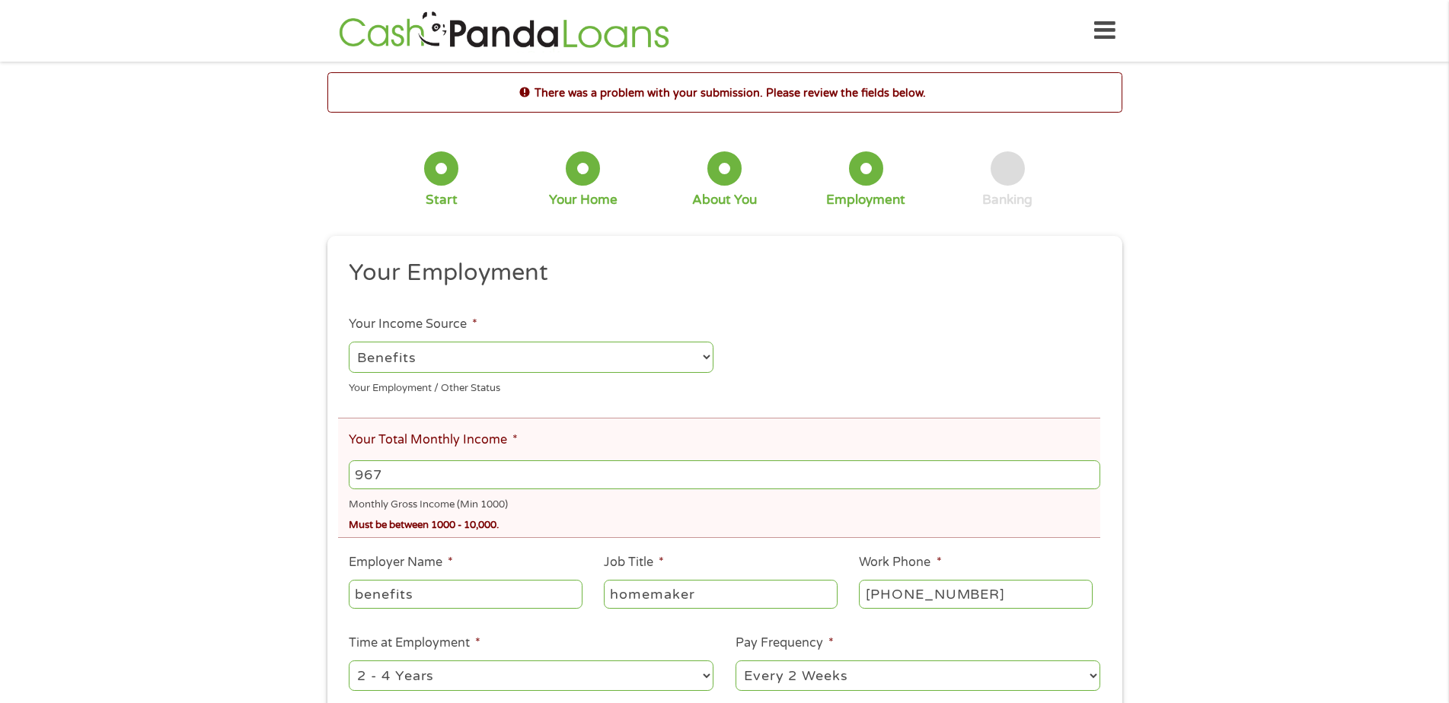
click at [439, 480] on input "967" at bounding box center [724, 475] width 751 height 29
type input "9"
type input "11340"
click at [292, 515] on div "There was a problem with your submission. Please review the fields below. 1 Sta…" at bounding box center [724, 468] width 1449 height 793
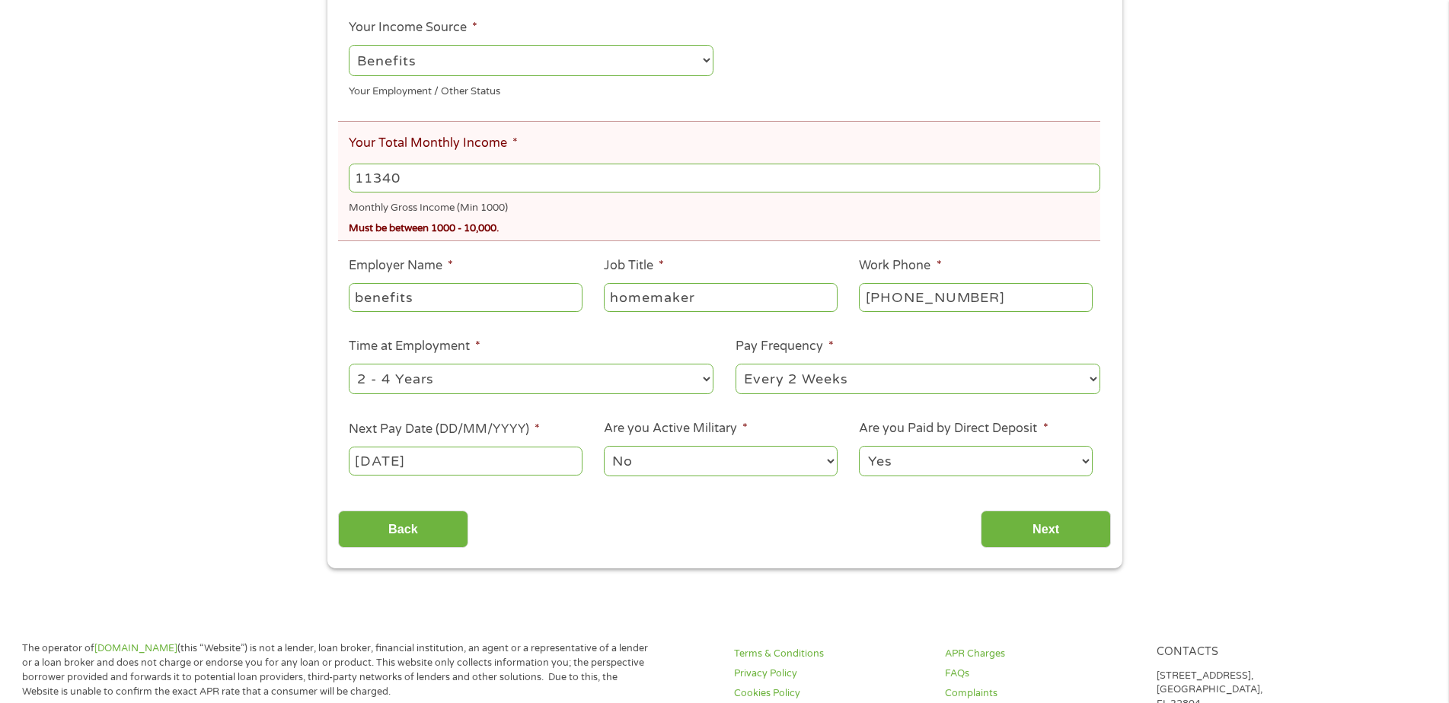
scroll to position [305, 0]
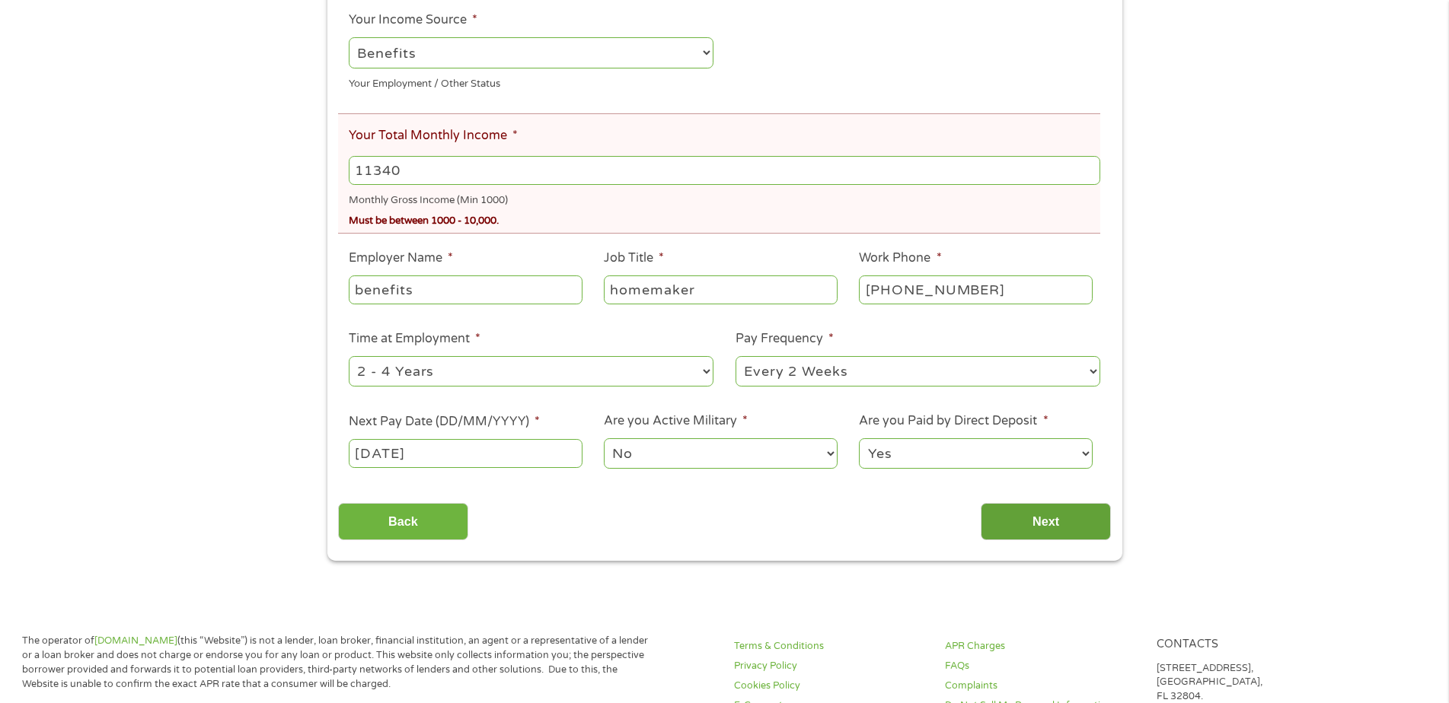
click at [1018, 524] on input "Next" at bounding box center [1046, 521] width 130 height 37
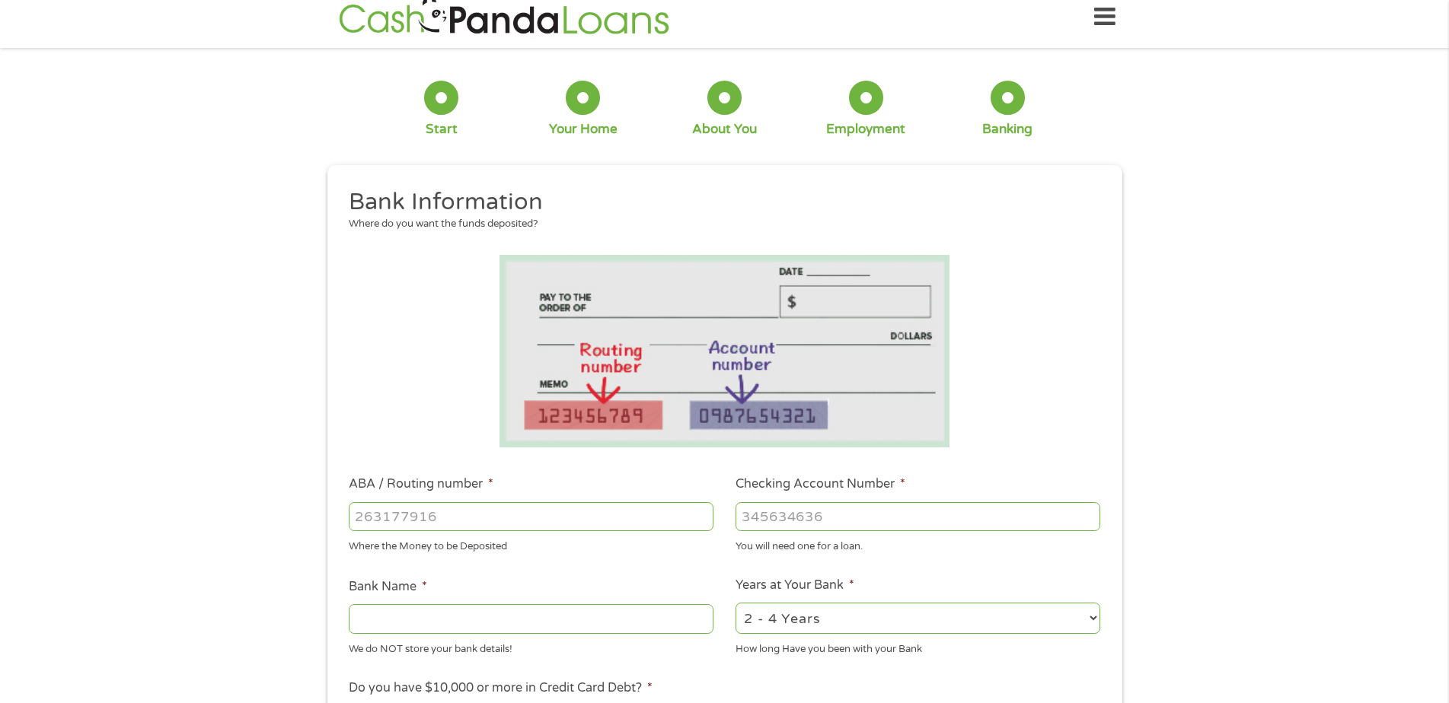
scroll to position [0, 0]
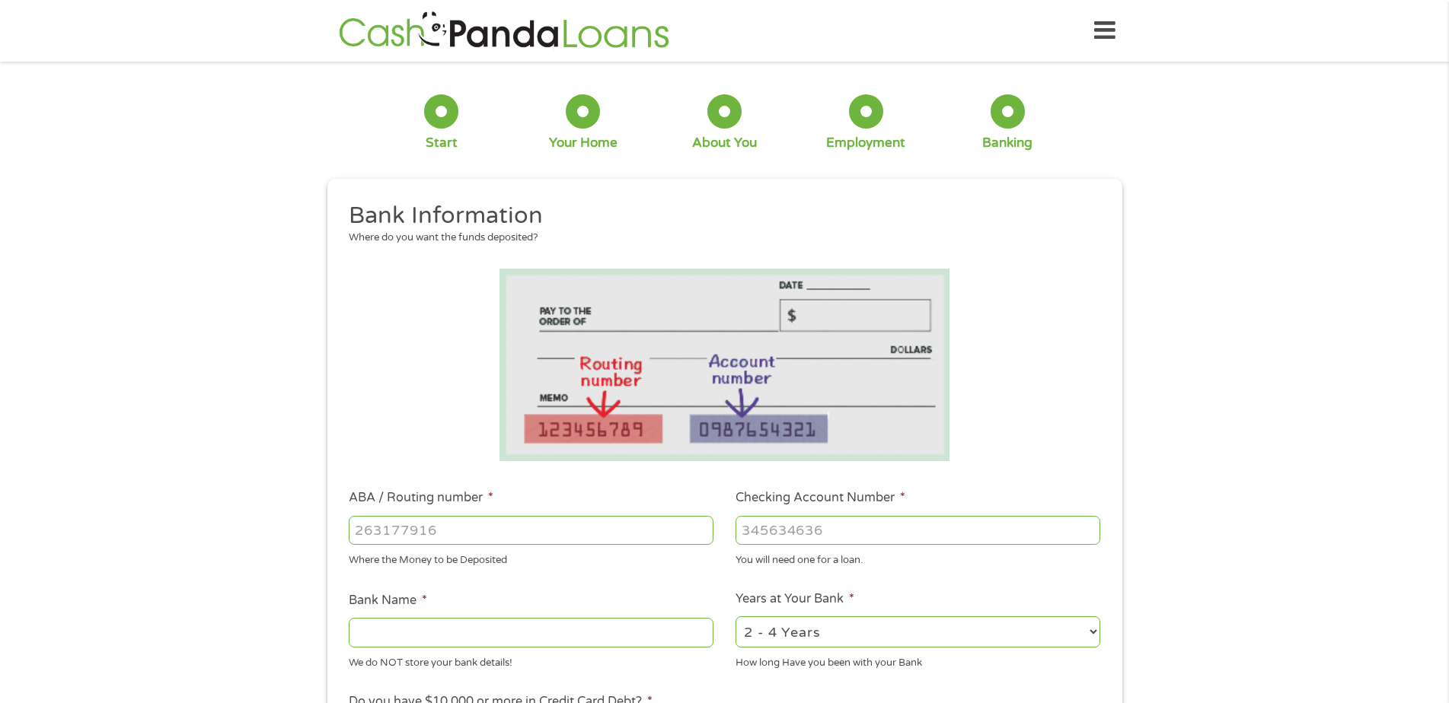
click at [435, 540] on input "ABA / Routing number *" at bounding box center [531, 530] width 365 height 29
type input "111900785"
type input "REGIONS BANK"
type input "111900785"
click at [783, 534] on input "Checking Account Number *" at bounding box center [917, 530] width 365 height 29
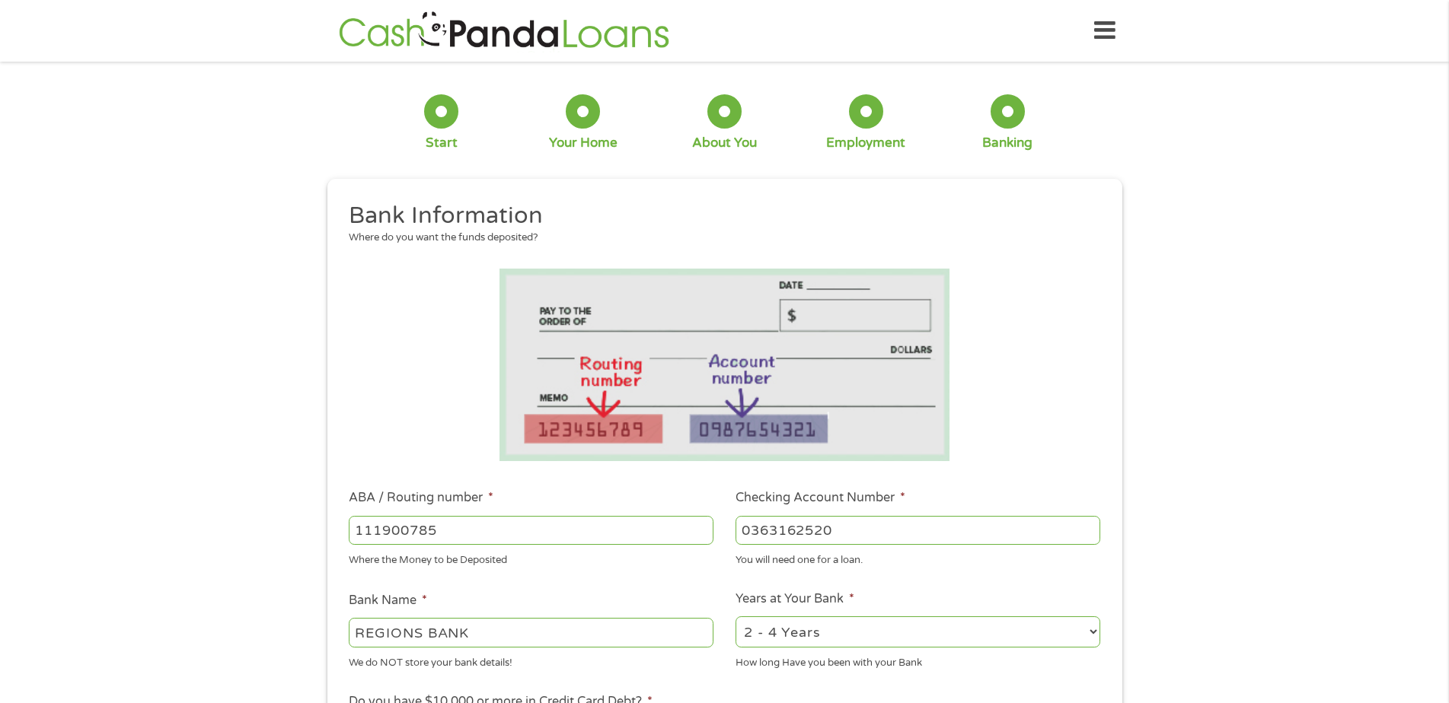
type input "0363162520"
click at [599, 555] on div "Where the Money to be Deposited" at bounding box center [531, 558] width 365 height 21
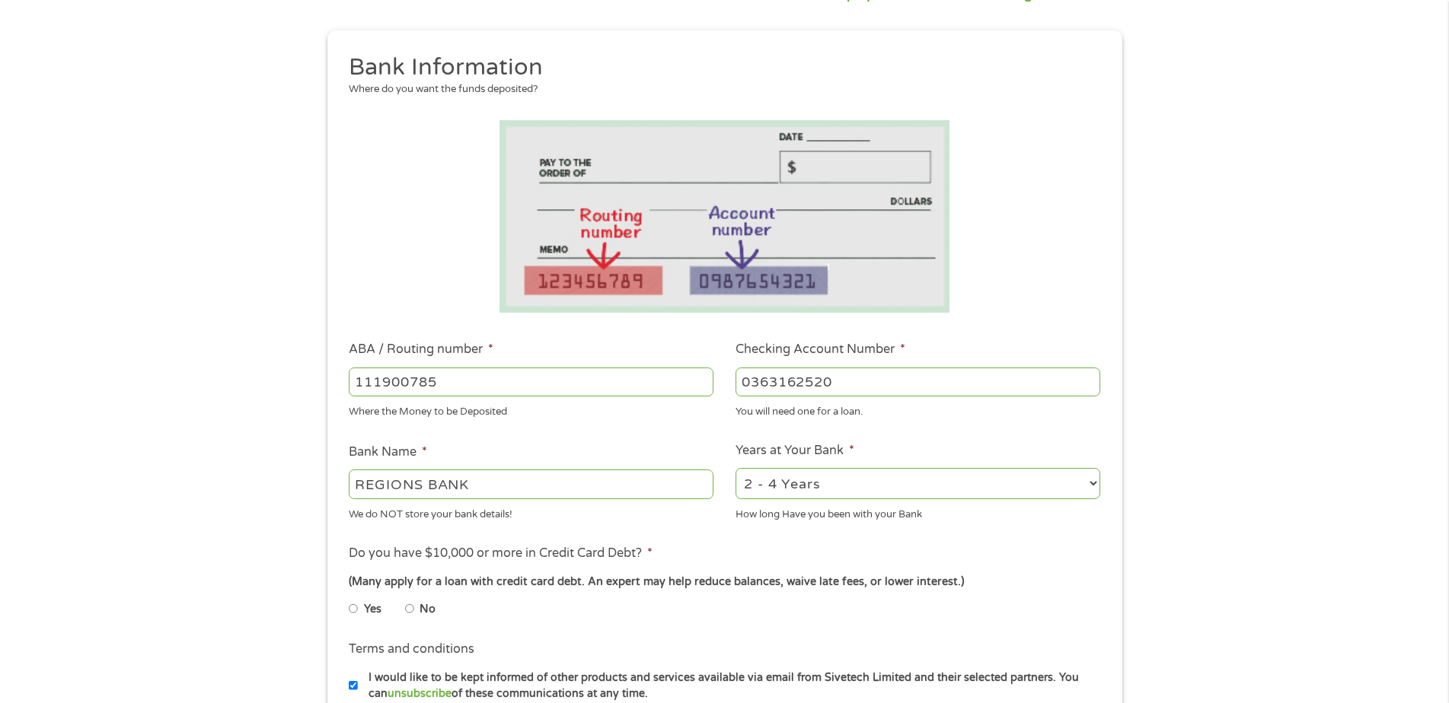
scroll to position [152, 0]
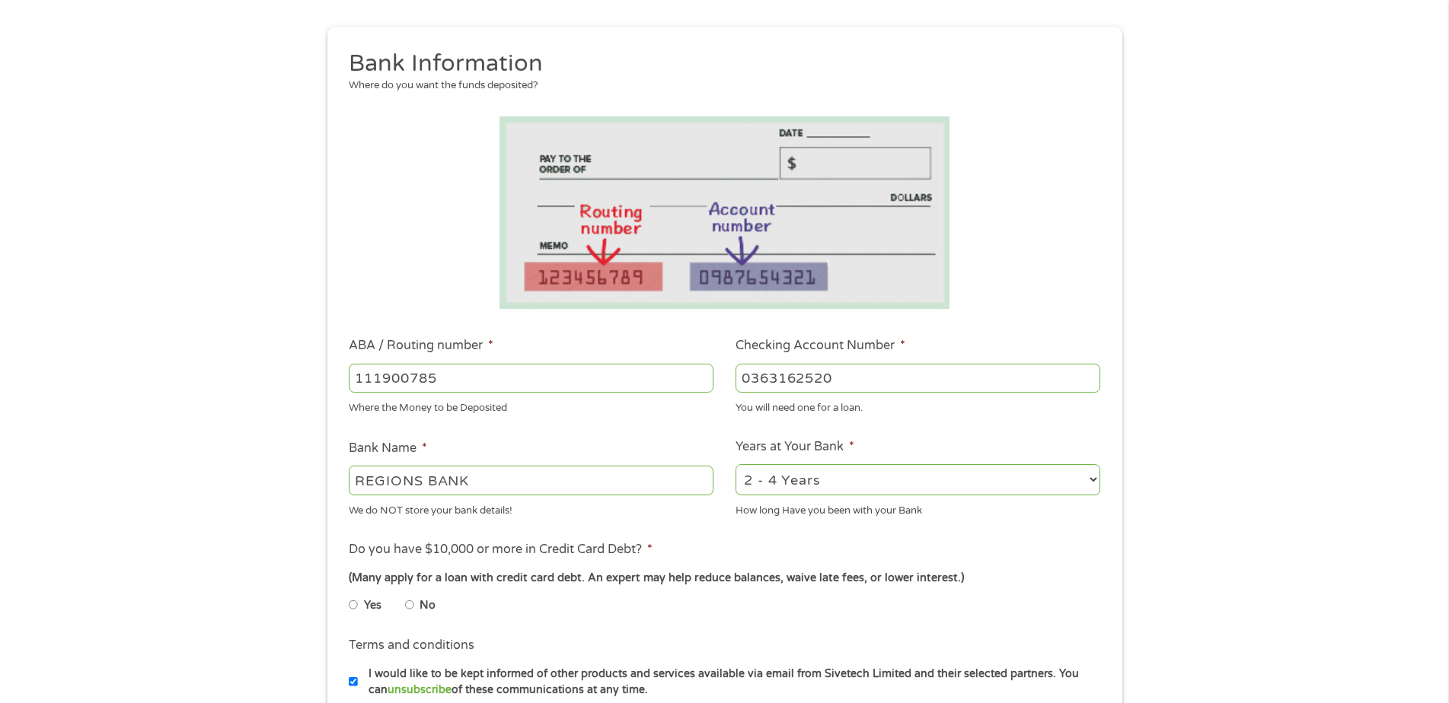
click at [823, 480] on select "2 - 4 Years 6 - 12 Months 1 - 2 Years Over 4 Years" at bounding box center [917, 479] width 365 height 31
select select "24months"
click at [735, 464] on select "2 - 4 Years 6 - 12 Months 1 - 2 Years Over 4 Years" at bounding box center [917, 479] width 365 height 31
click at [761, 536] on ul "Bank Information Where do you want the funds deposited? ABA / Routing number * …" at bounding box center [724, 428] width 773 height 758
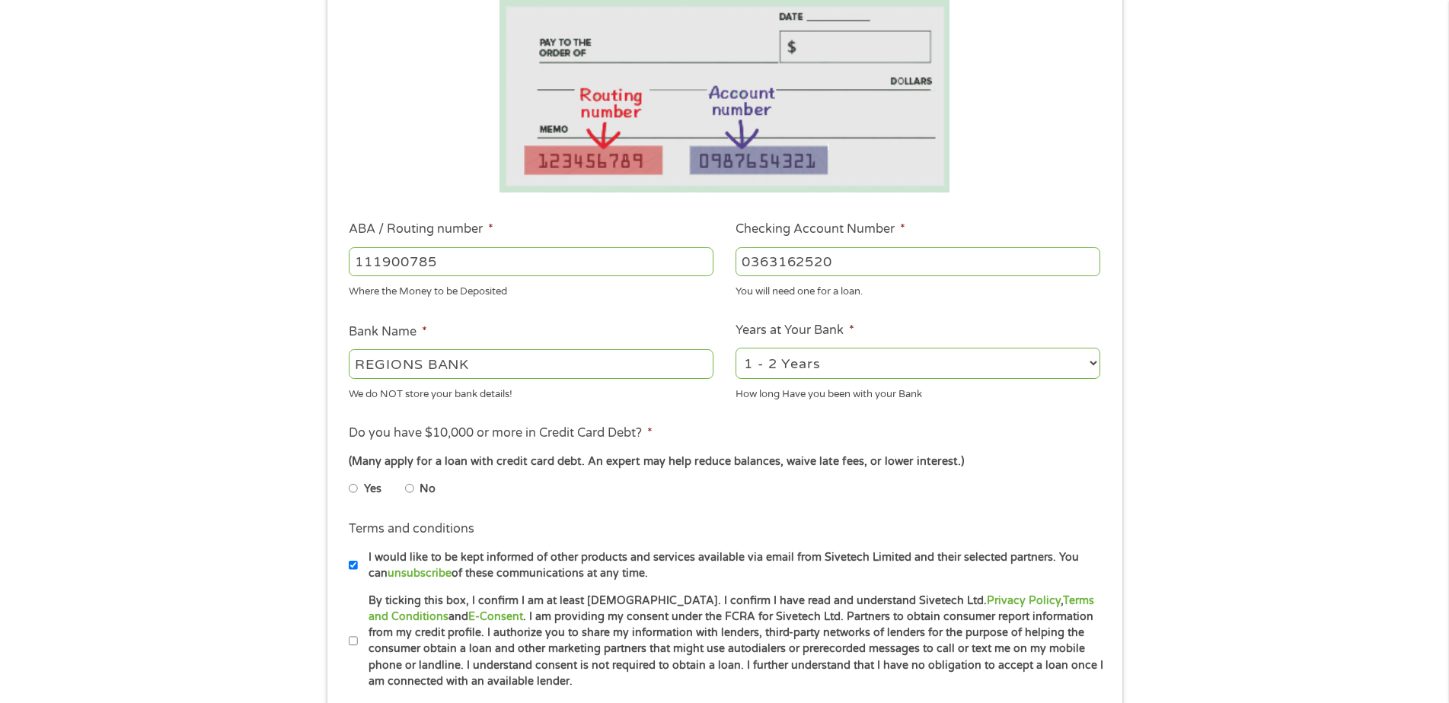
scroll to position [305, 0]
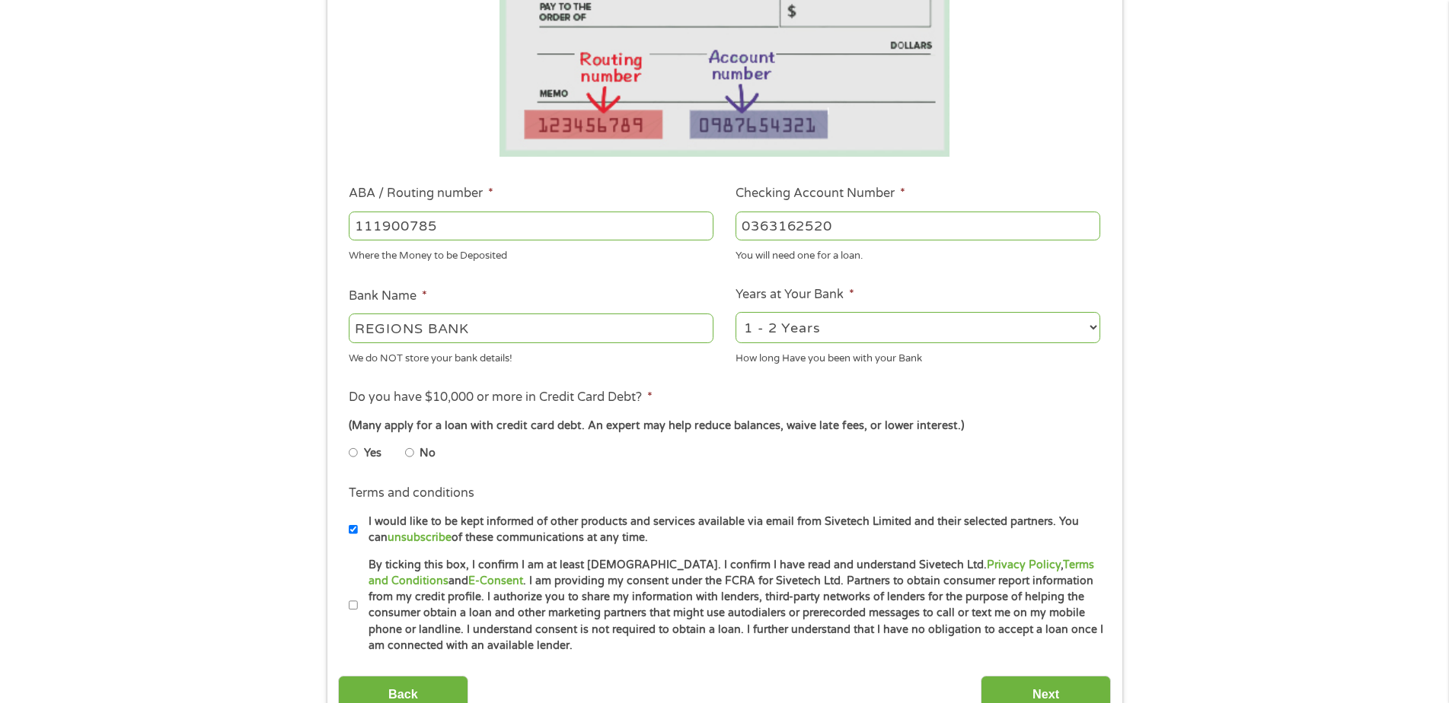
click at [356, 454] on input "Yes" at bounding box center [353, 453] width 9 height 24
radio input "true"
click at [351, 605] on input "By ticking this box, I confirm I am at least [DEMOGRAPHIC_DATA]. I confirm I ha…" at bounding box center [353, 606] width 9 height 24
checkbox input "true"
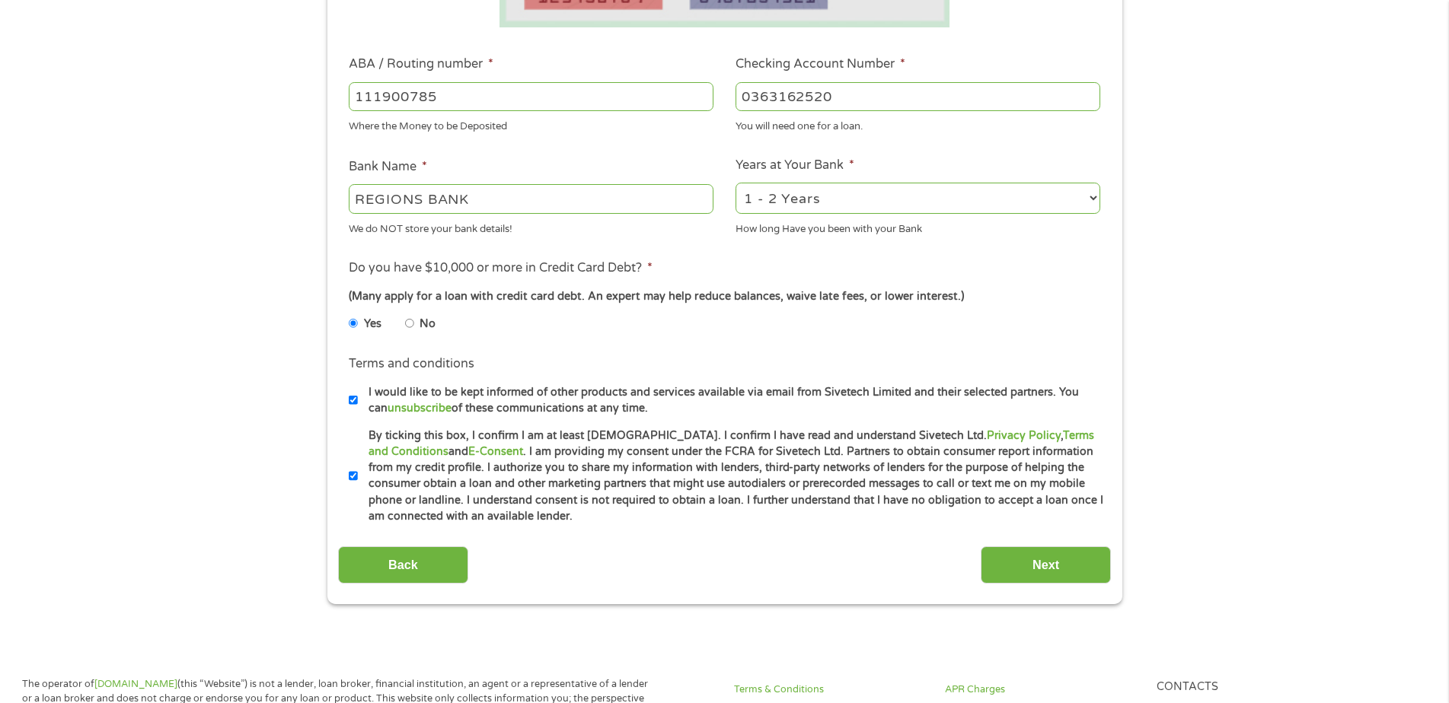
scroll to position [457, 0]
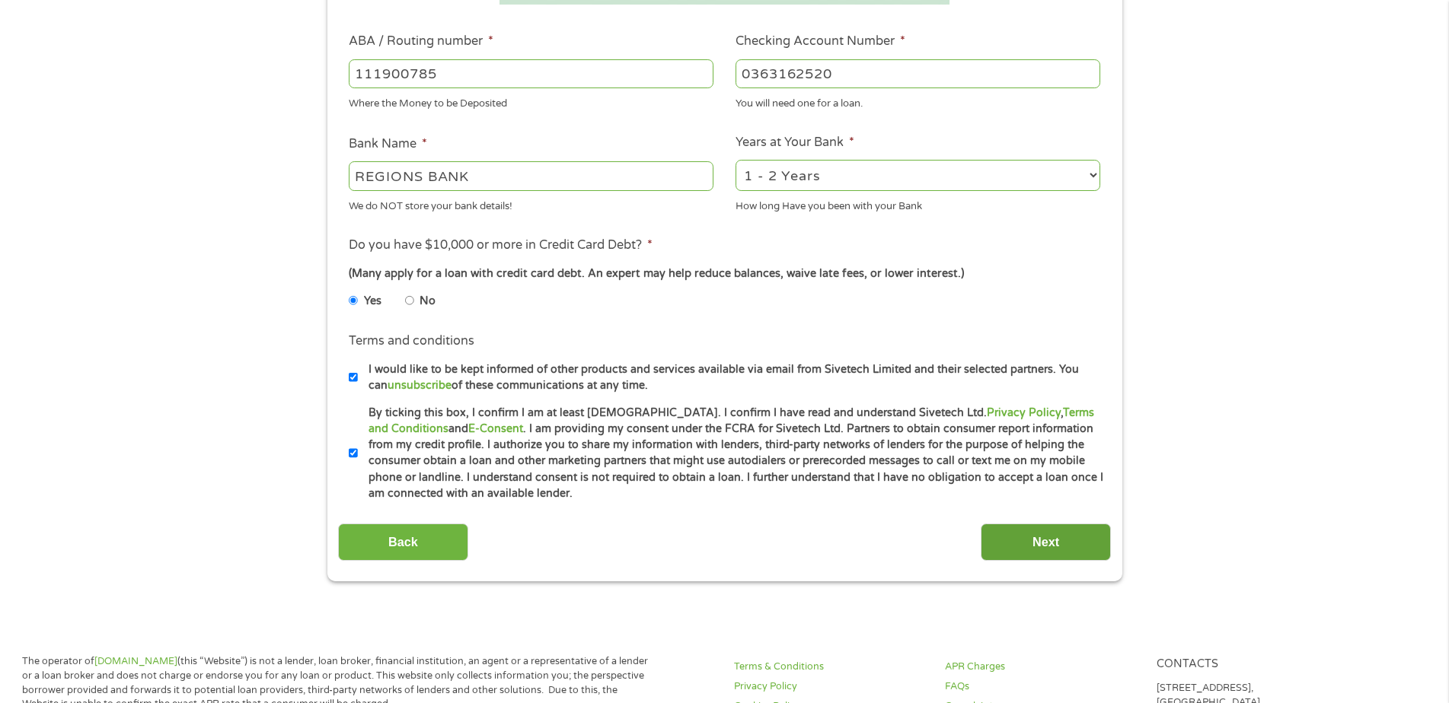
click at [1016, 544] on input "Next" at bounding box center [1046, 542] width 130 height 37
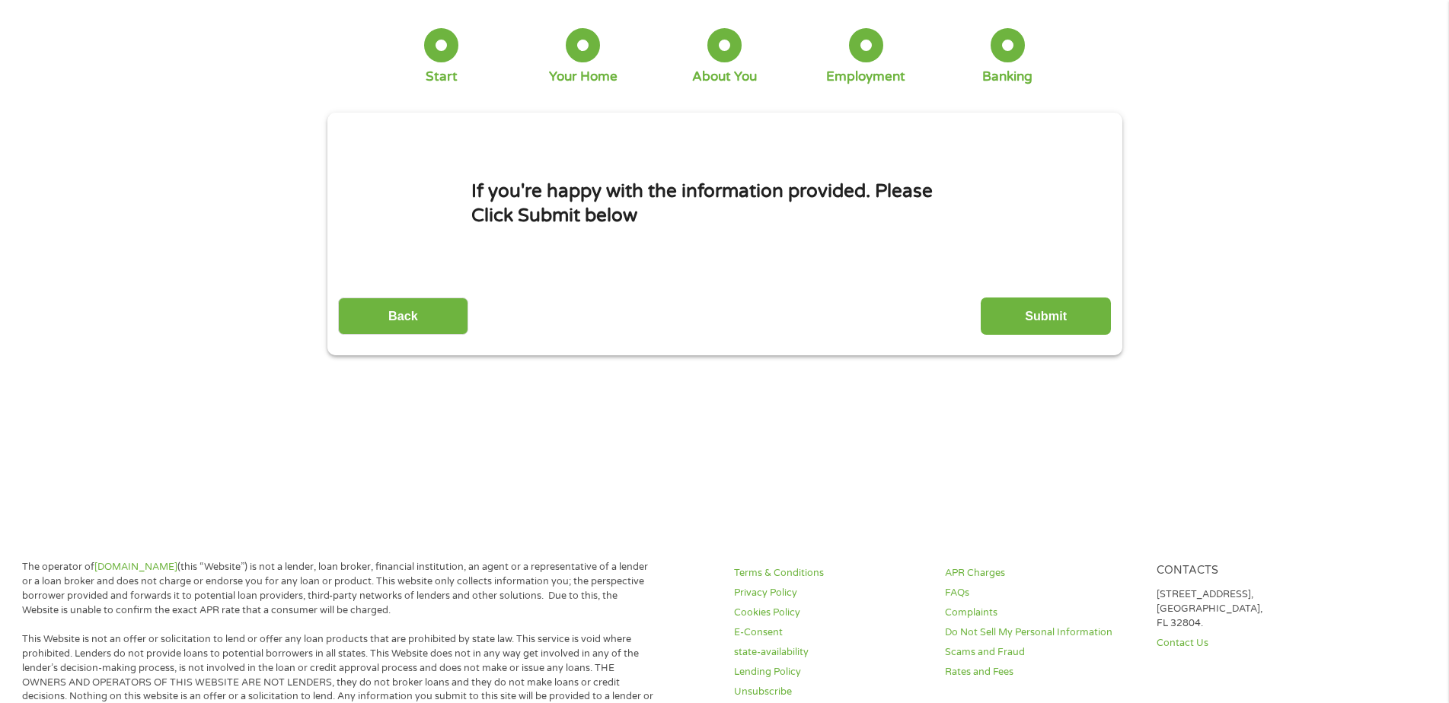
scroll to position [0, 0]
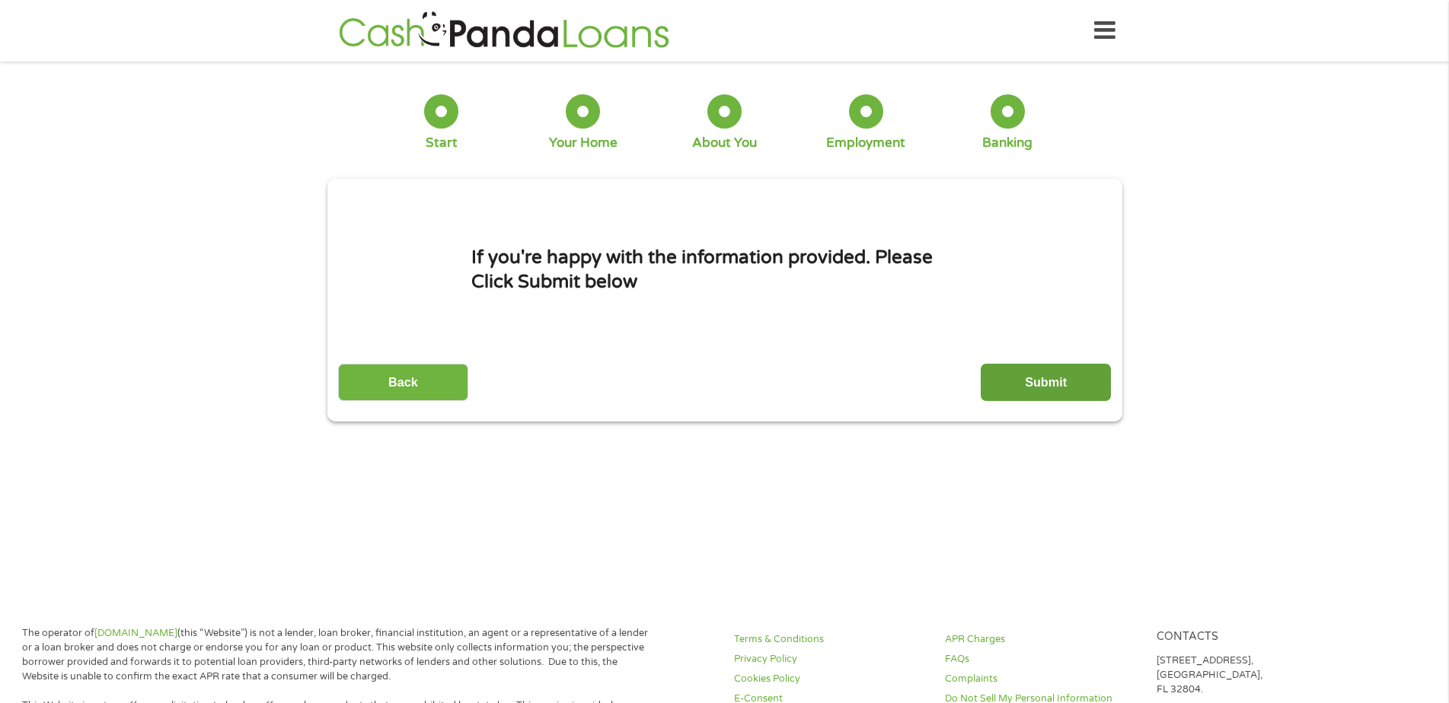
click at [1026, 377] on input "Submit" at bounding box center [1046, 382] width 130 height 37
